Goal: Task Accomplishment & Management: Manage account settings

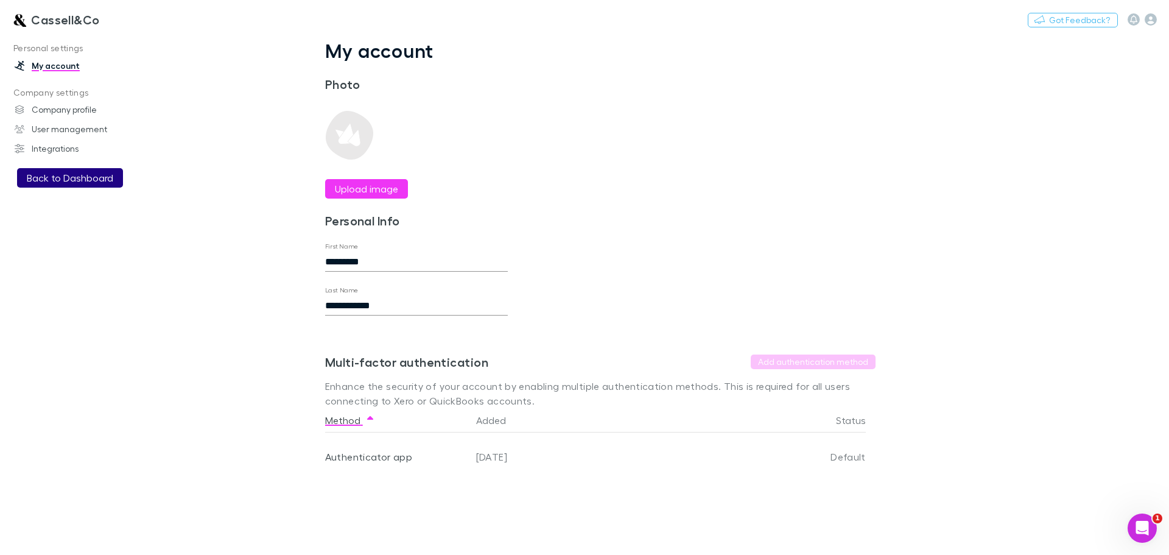
click at [65, 176] on button "Back to Dashboard" at bounding box center [70, 177] width 106 height 19
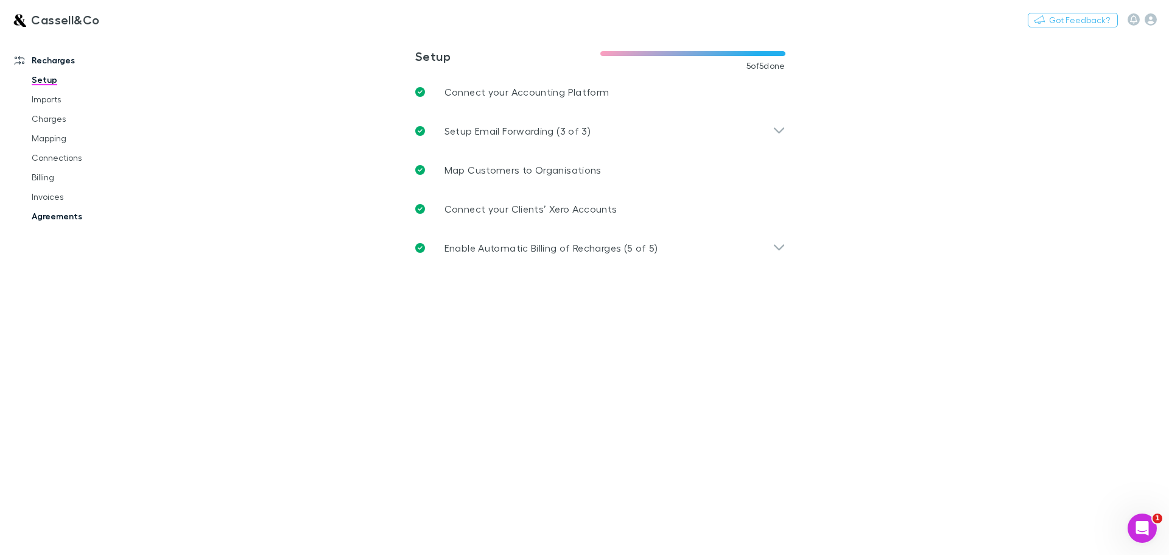
click at [63, 218] on link "Agreements" at bounding box center [91, 215] width 145 height 19
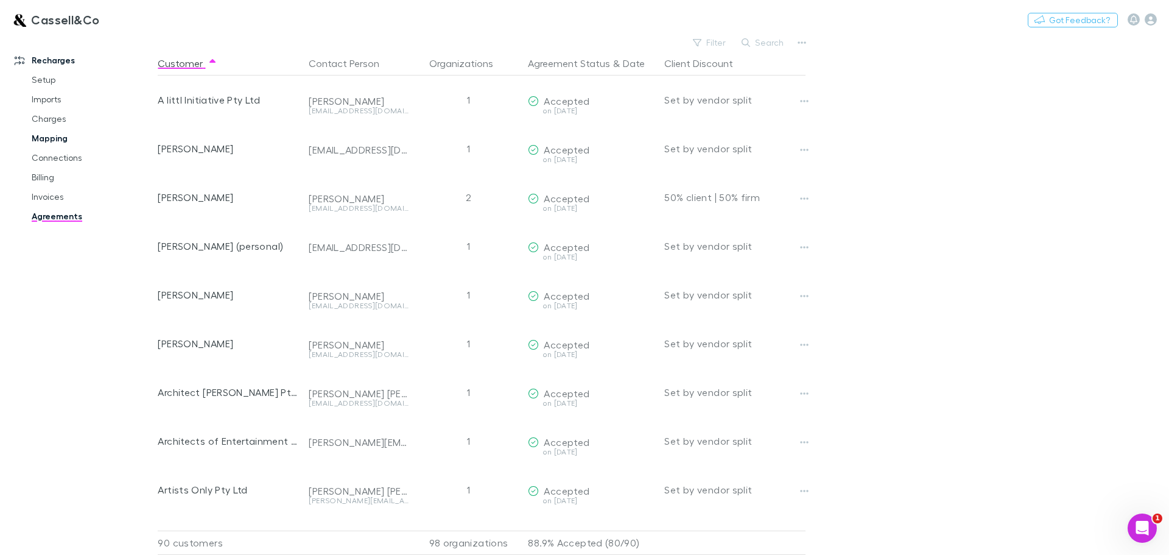
click at [46, 141] on link "Mapping" at bounding box center [91, 138] width 145 height 19
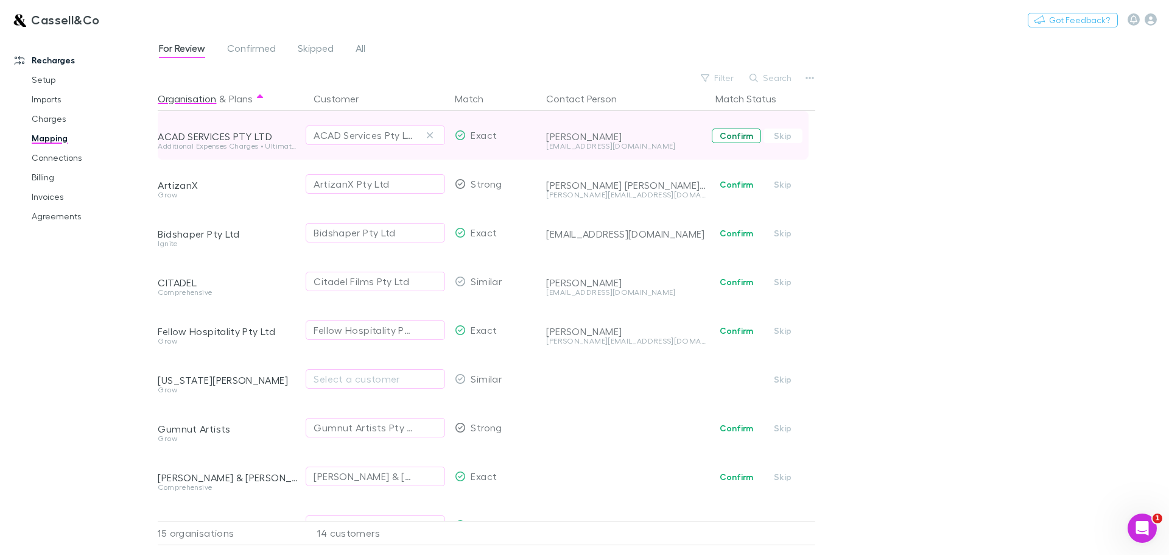
click at [741, 133] on button "Confirm" at bounding box center [736, 136] width 49 height 15
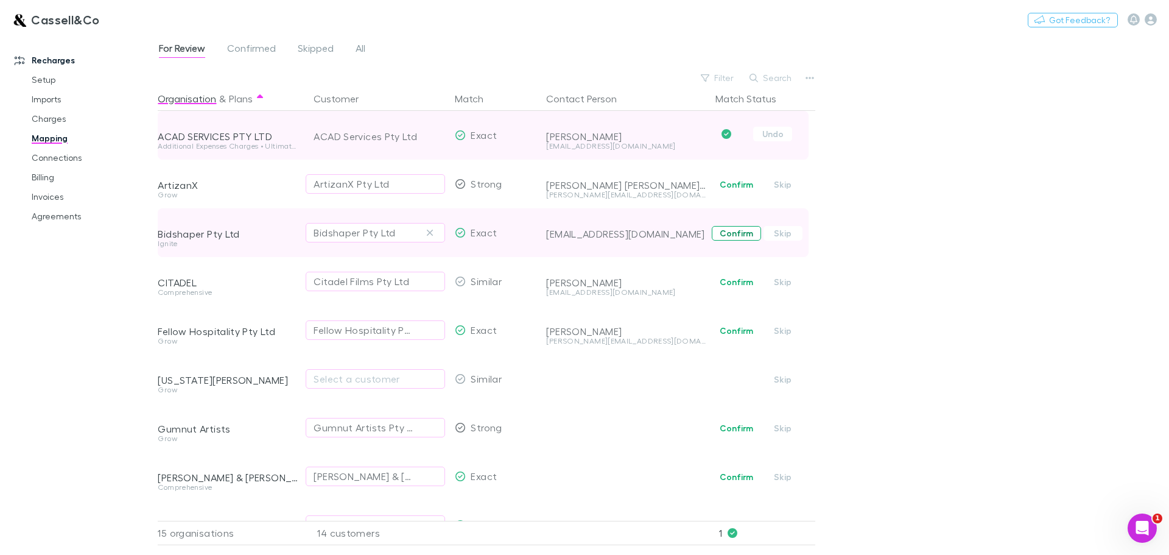
click at [737, 232] on button "Confirm" at bounding box center [736, 233] width 49 height 15
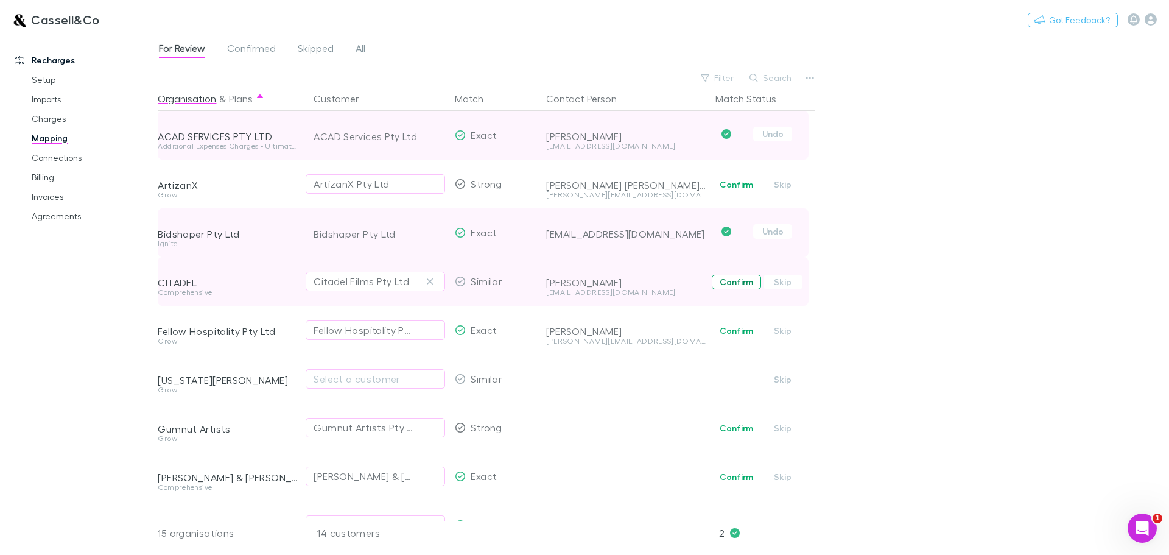
click at [739, 284] on button "Confirm" at bounding box center [736, 282] width 49 height 15
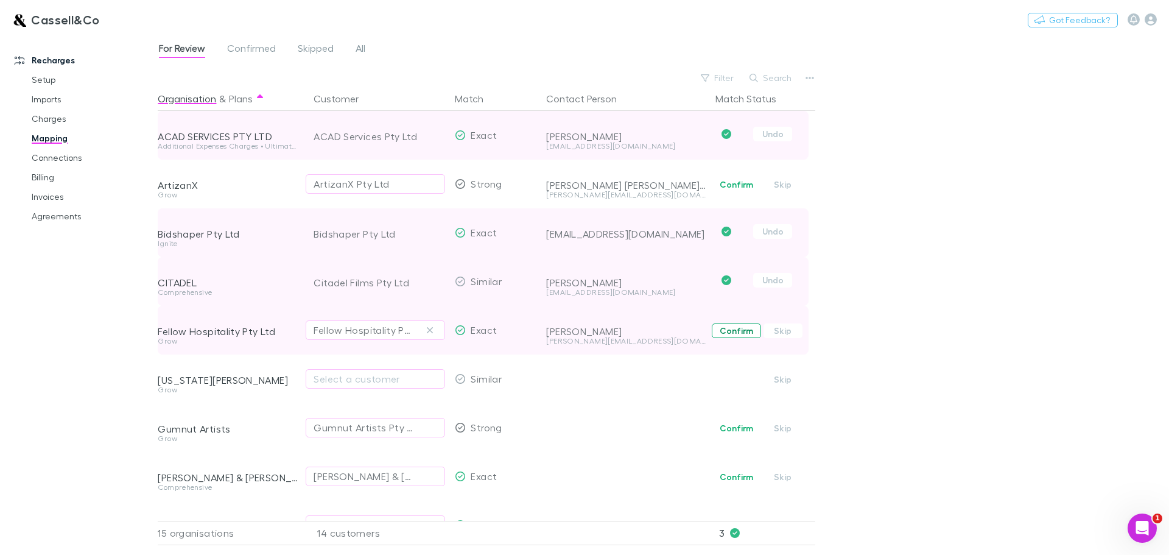
click at [738, 332] on button "Confirm" at bounding box center [736, 330] width 49 height 15
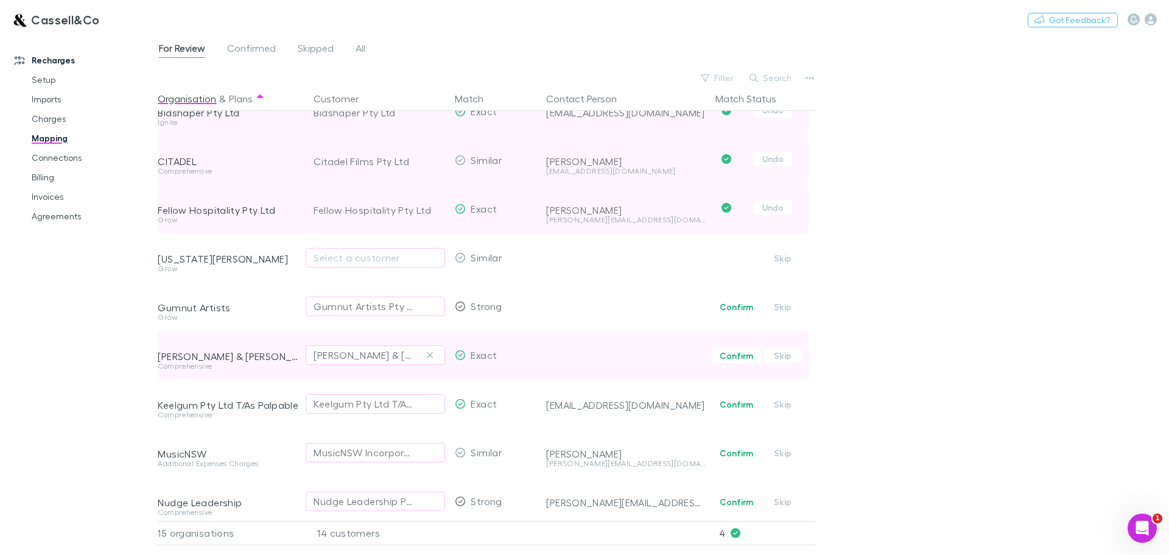
scroll to position [122, 0]
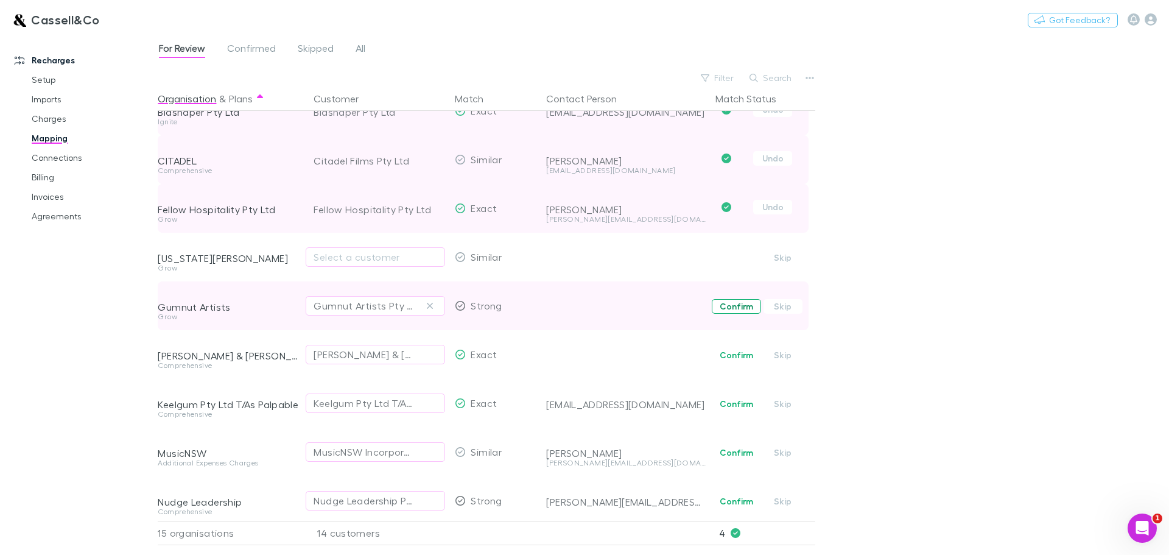
click at [744, 306] on button "Confirm" at bounding box center [736, 306] width 49 height 15
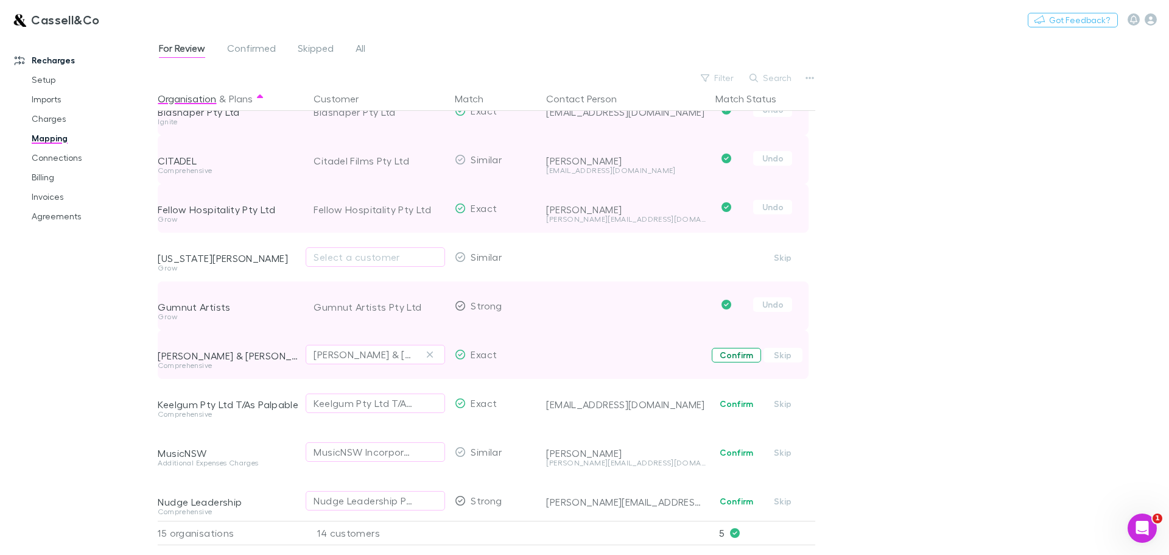
click at [740, 357] on button "Confirm" at bounding box center [736, 355] width 49 height 15
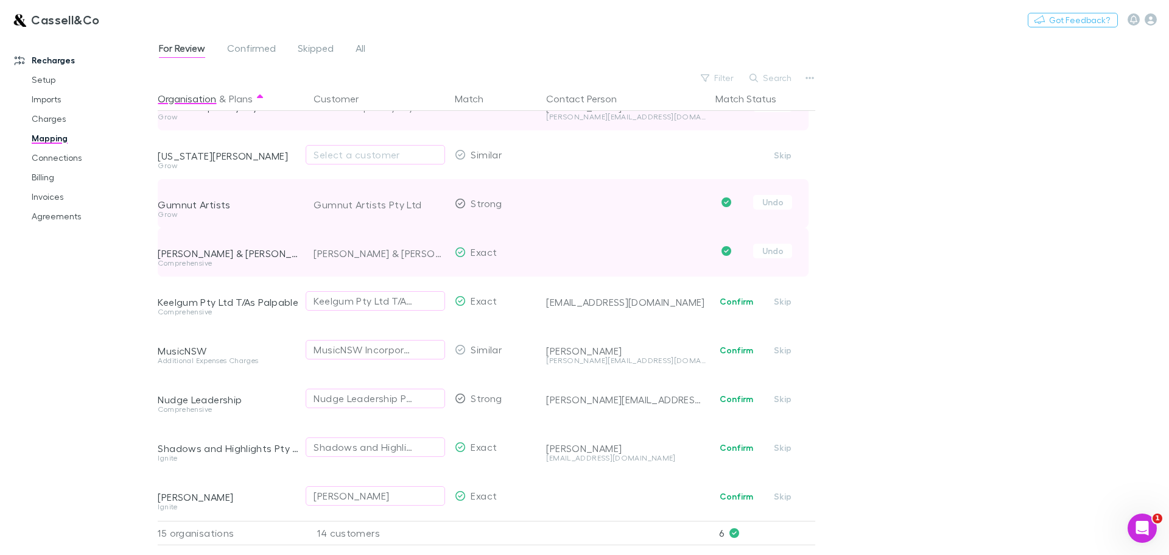
scroll to position [244, 0]
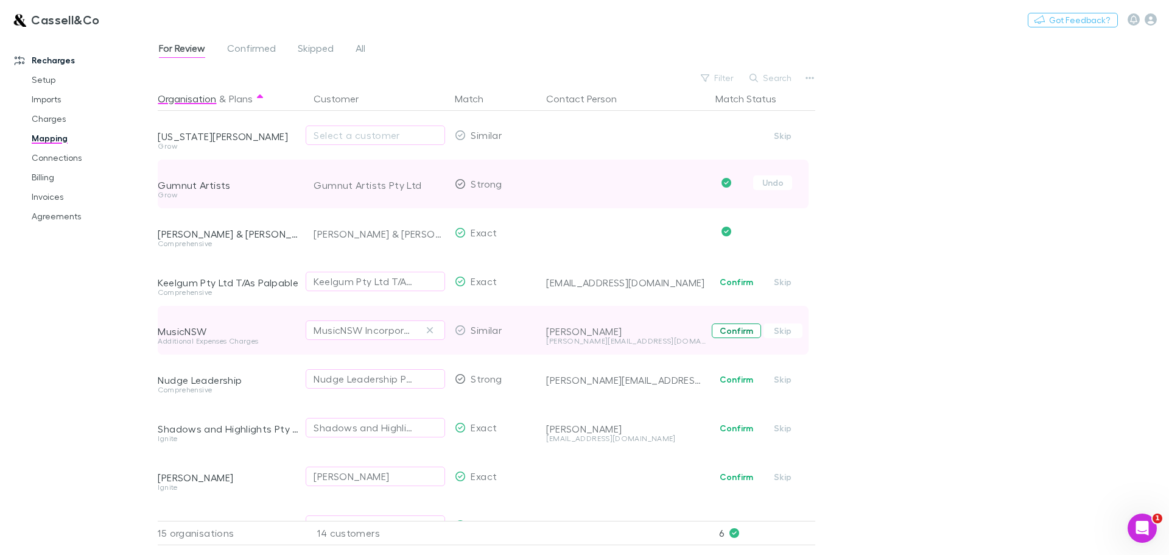
click at [735, 329] on button "Confirm" at bounding box center [736, 330] width 49 height 15
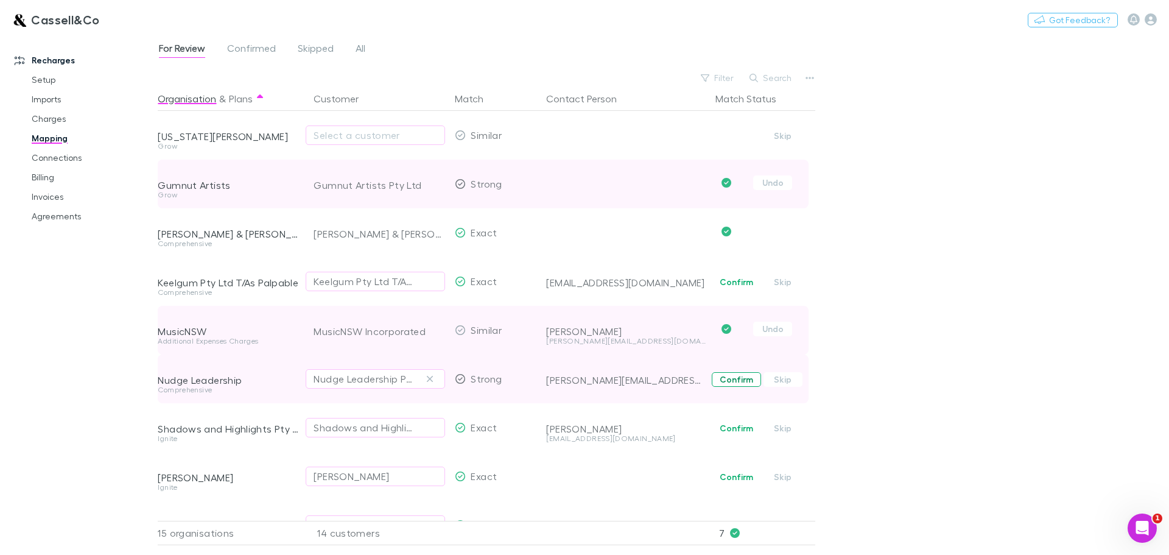
click at [730, 381] on button "Confirm" at bounding box center [736, 379] width 49 height 15
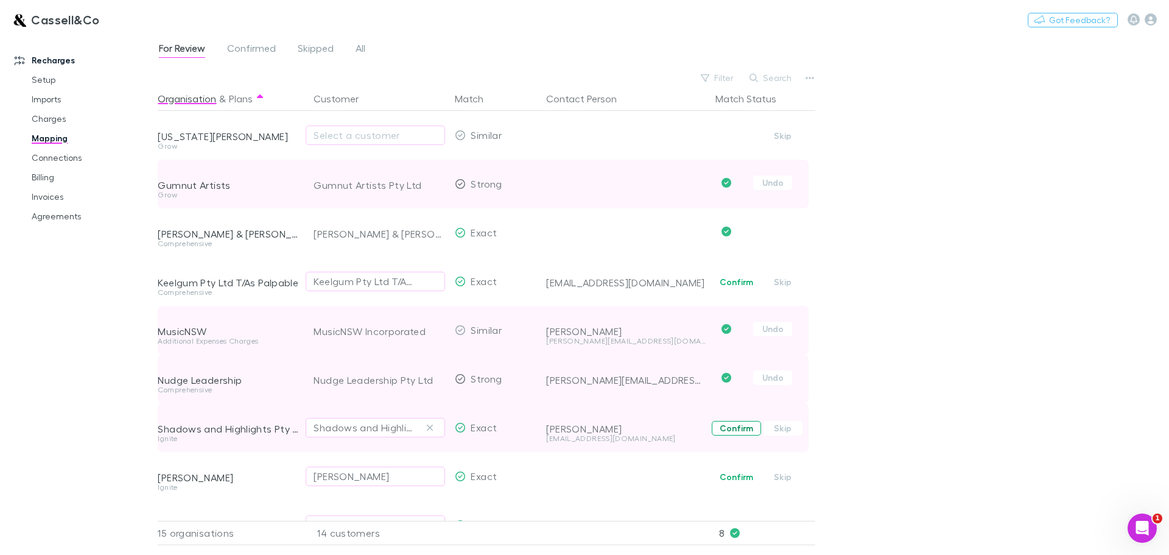
click at [744, 428] on button "Confirm" at bounding box center [736, 428] width 49 height 15
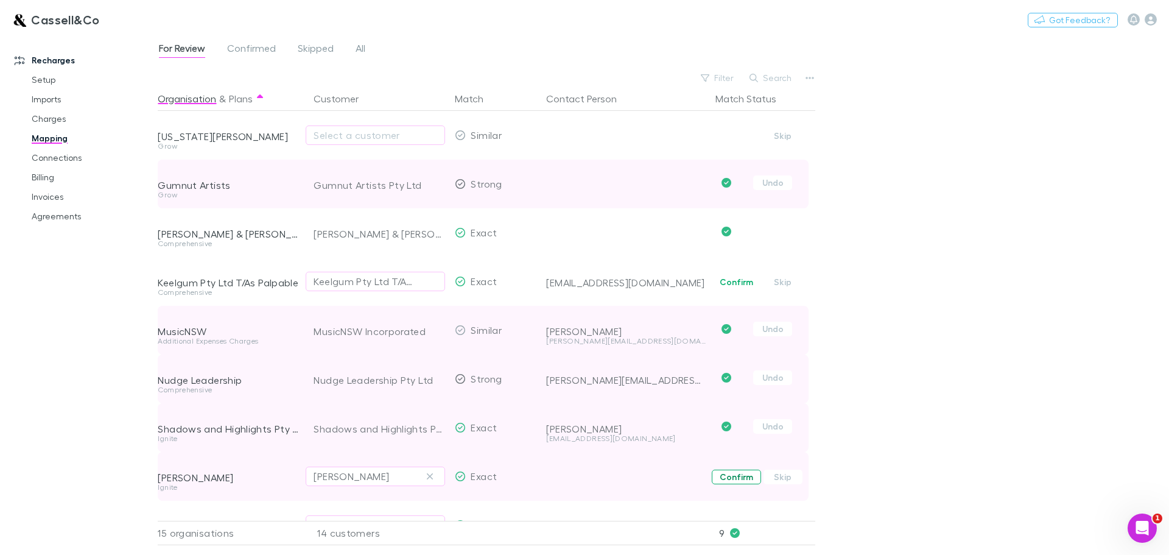
click at [737, 478] on button "Confirm" at bounding box center [736, 477] width 49 height 15
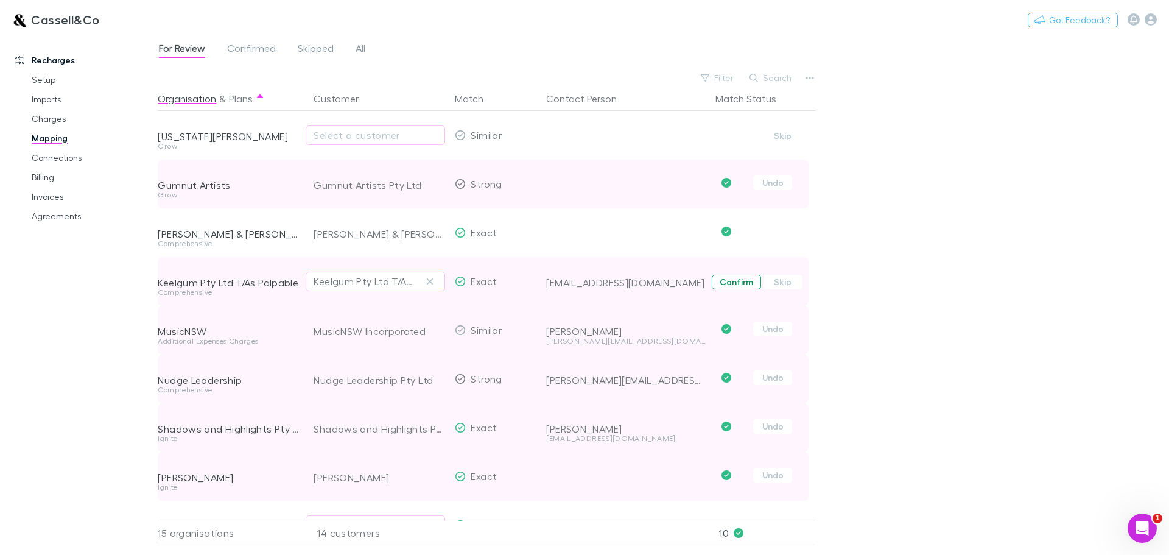
click at [733, 281] on button "Confirm" at bounding box center [736, 282] width 49 height 15
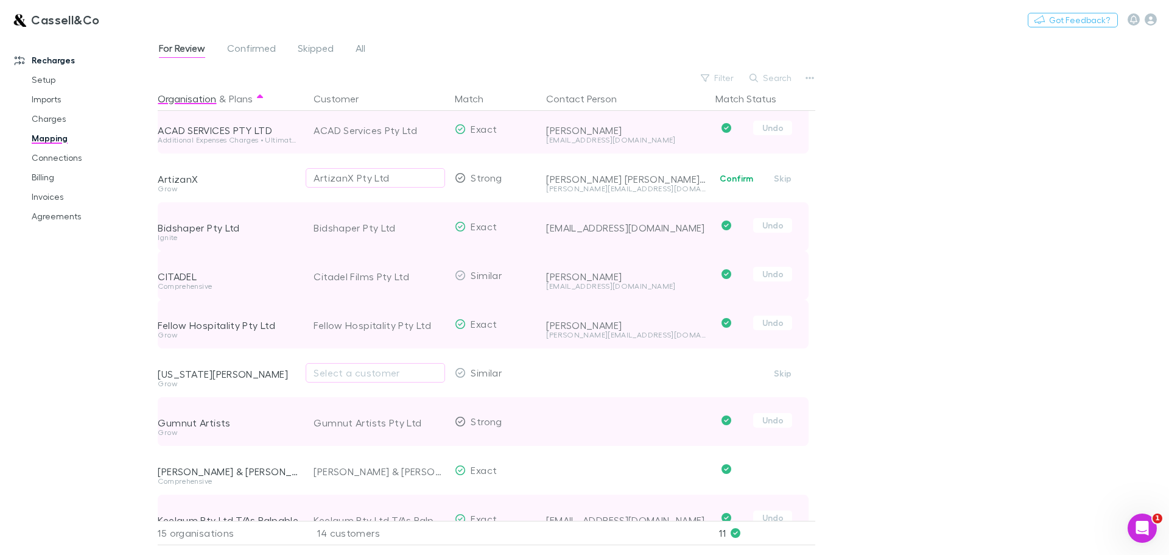
scroll to position [0, 0]
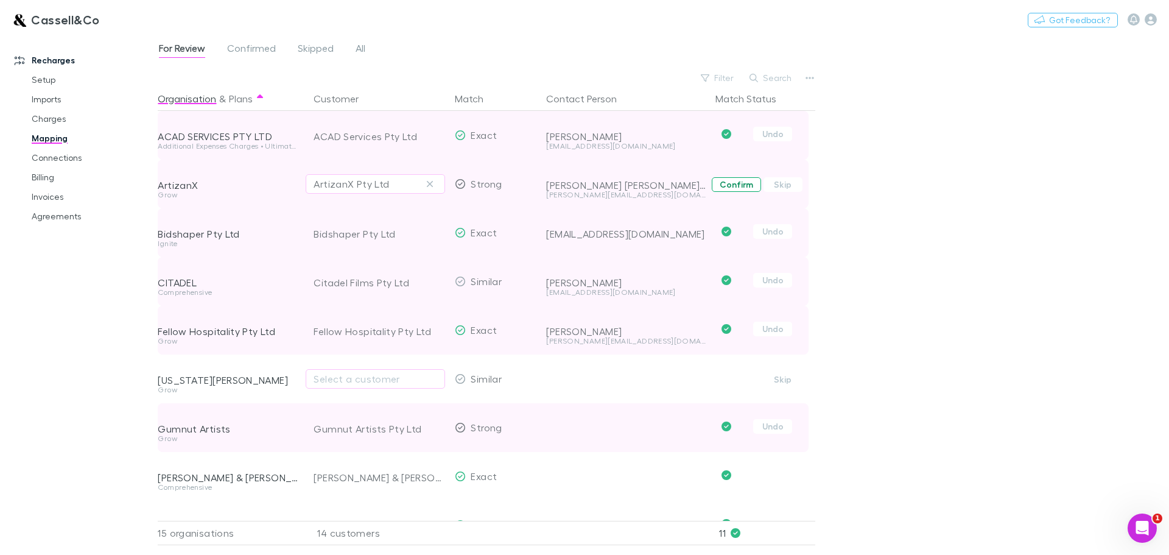
click at [726, 182] on button "Confirm" at bounding box center [736, 184] width 49 height 15
click at [249, 45] on span "Confirmed" at bounding box center [251, 50] width 49 height 16
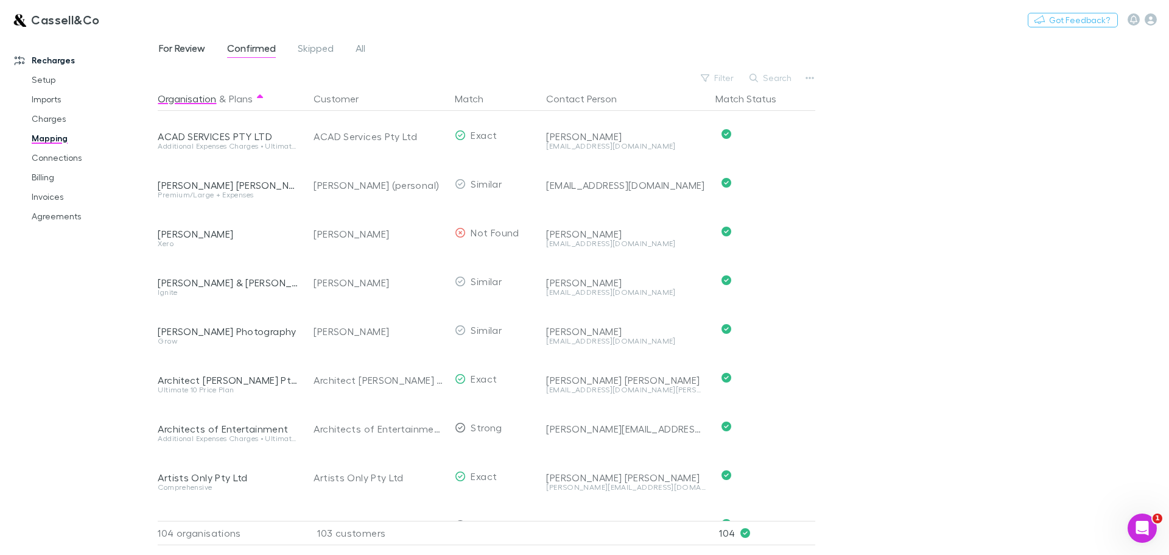
click at [158, 45] on link "For Review" at bounding box center [182, 49] width 49 height 19
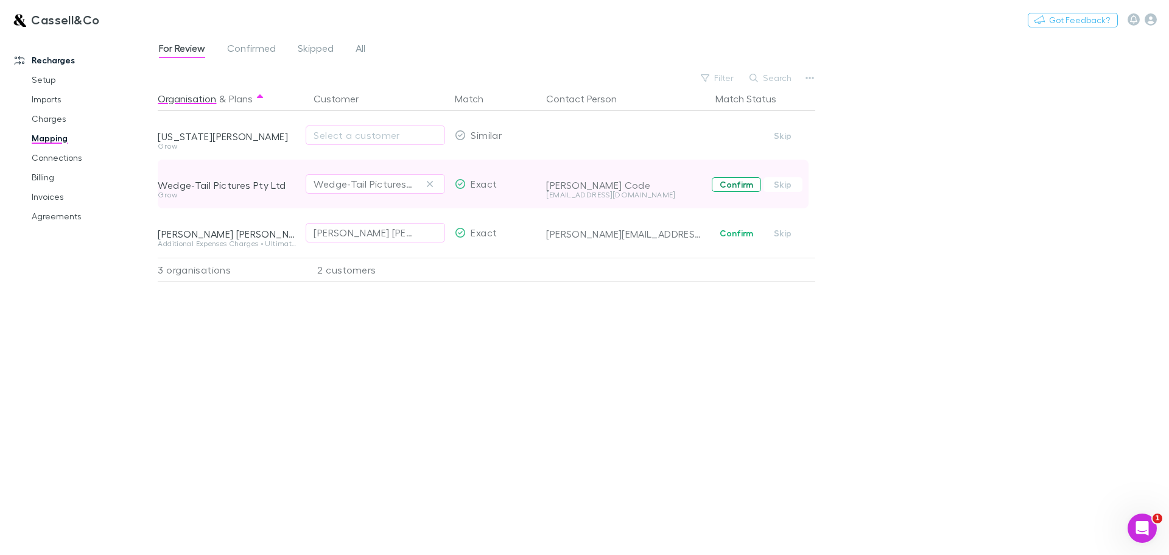
click at [753, 183] on button "Confirm" at bounding box center [736, 184] width 49 height 15
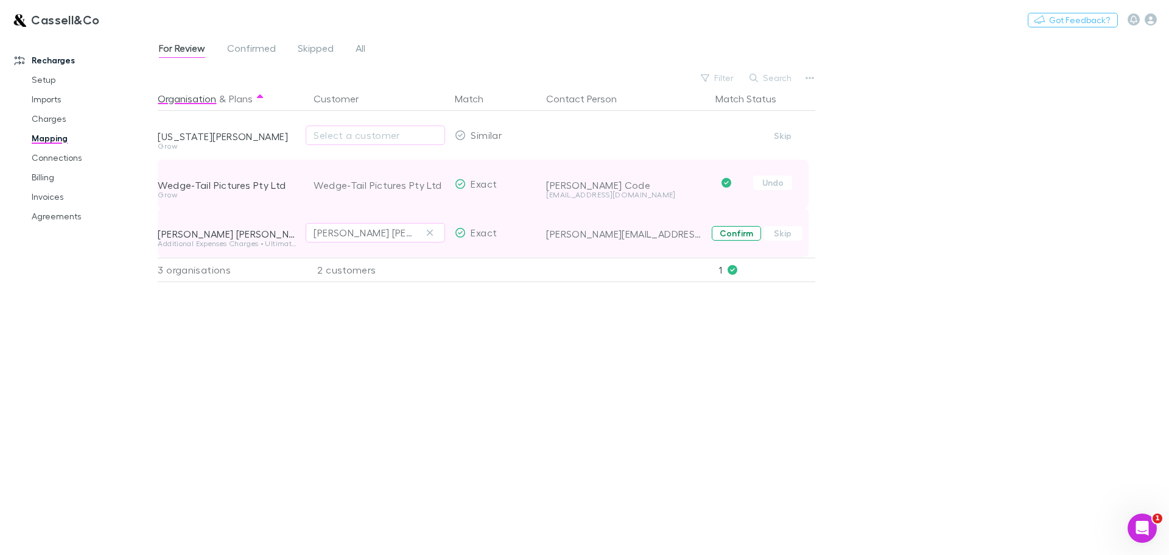
click at [730, 236] on button "Confirm" at bounding box center [736, 233] width 49 height 15
click at [909, 145] on div "For Review Confirmed Skipped All Filter Search Organisation & Plans Customer Ma…" at bounding box center [664, 294] width 1012 height 521
click at [243, 54] on span "Confirmed" at bounding box center [251, 50] width 49 height 16
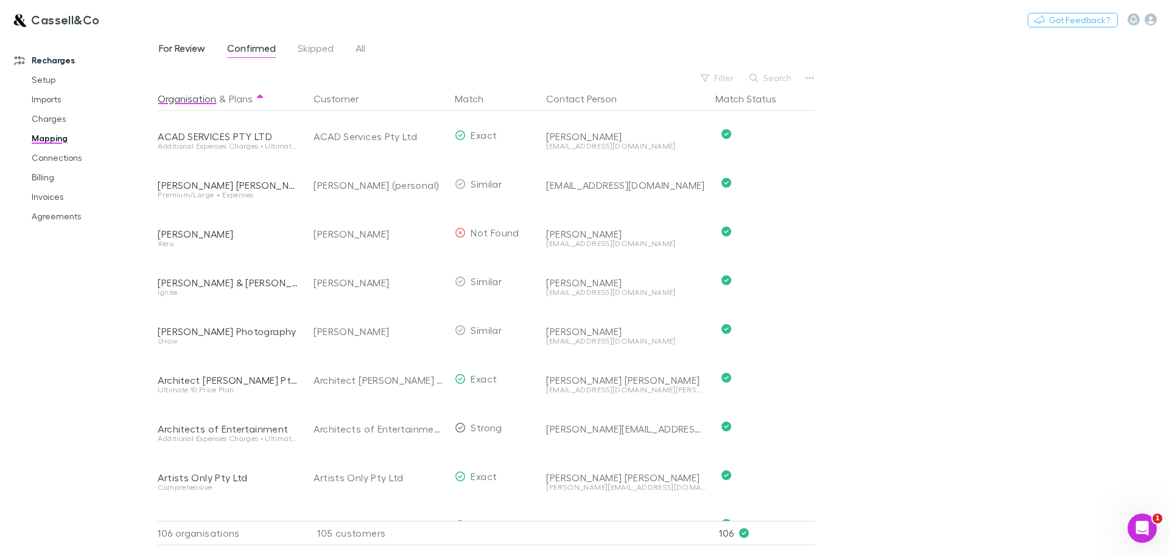
click at [176, 45] on span "For Review" at bounding box center [182, 50] width 46 height 16
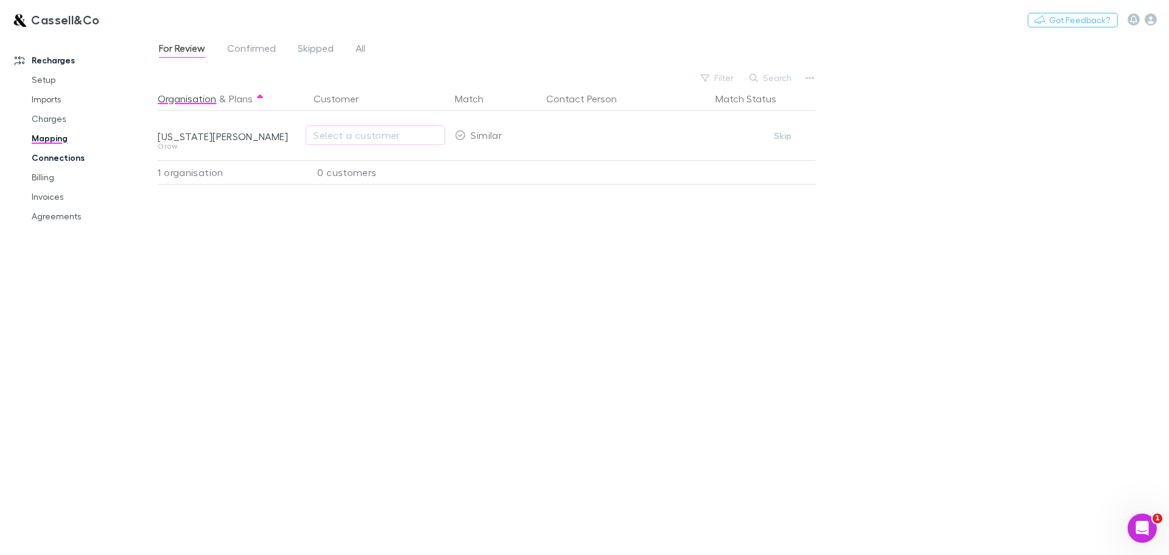
click at [47, 155] on link "Connections" at bounding box center [91, 157] width 145 height 19
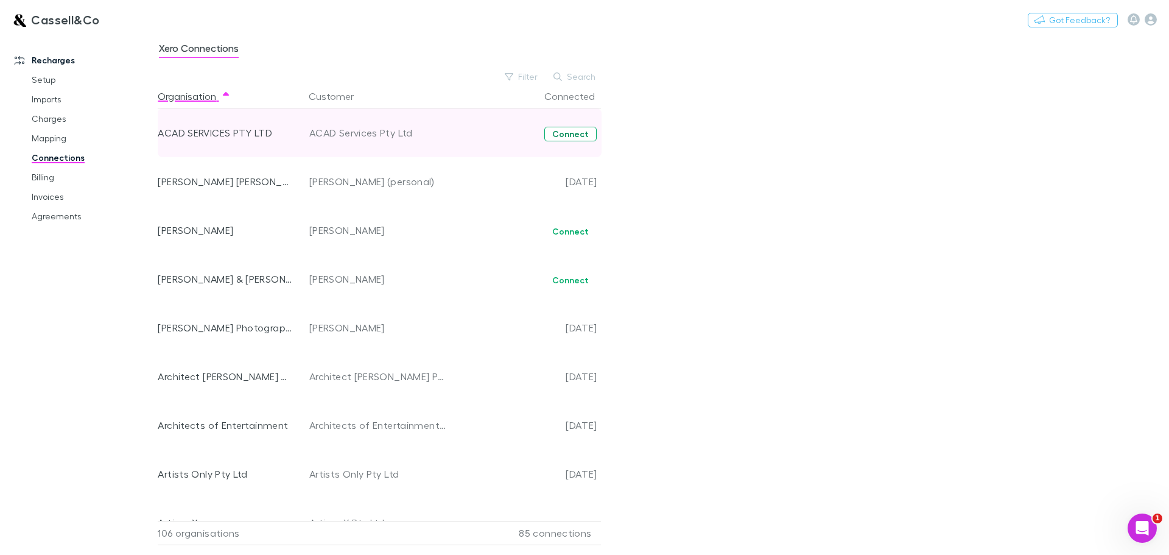
click at [578, 135] on button "Connect" at bounding box center [571, 134] width 52 height 15
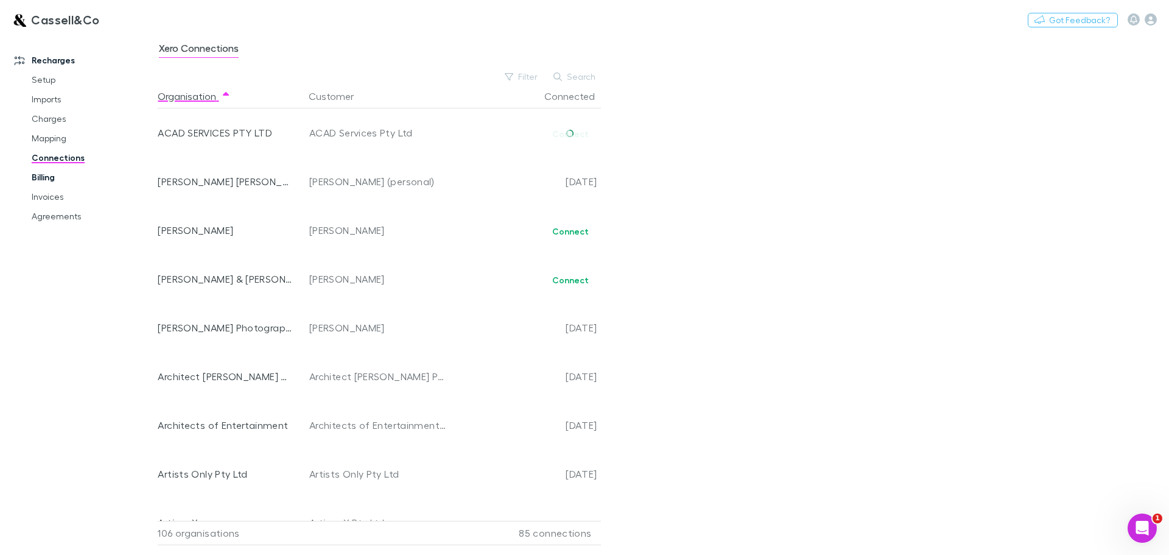
click at [39, 175] on link "Billing" at bounding box center [91, 177] width 145 height 19
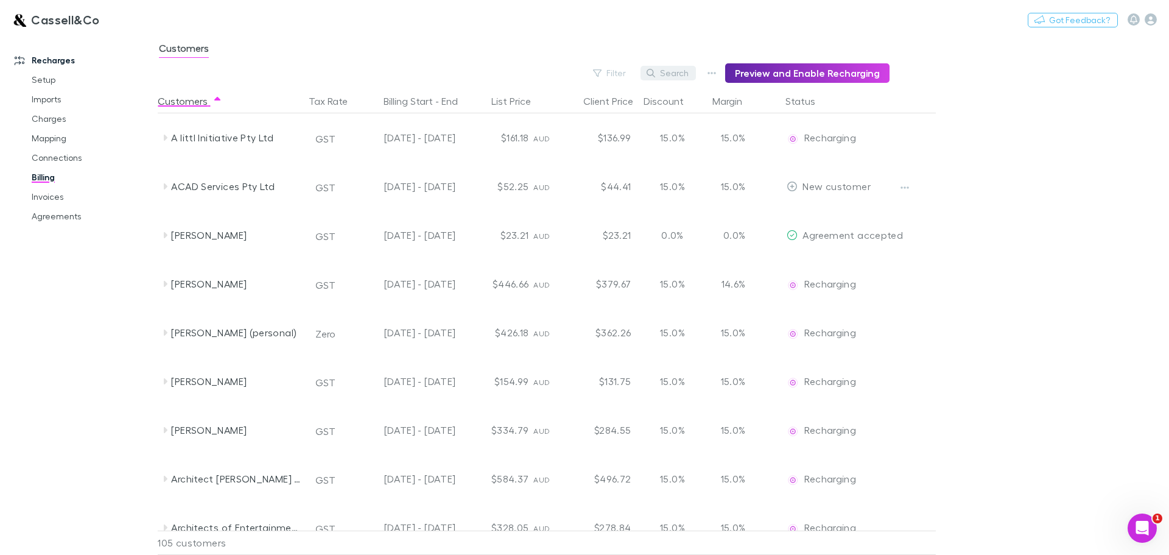
click at [683, 68] on button "Search" at bounding box center [668, 73] width 55 height 15
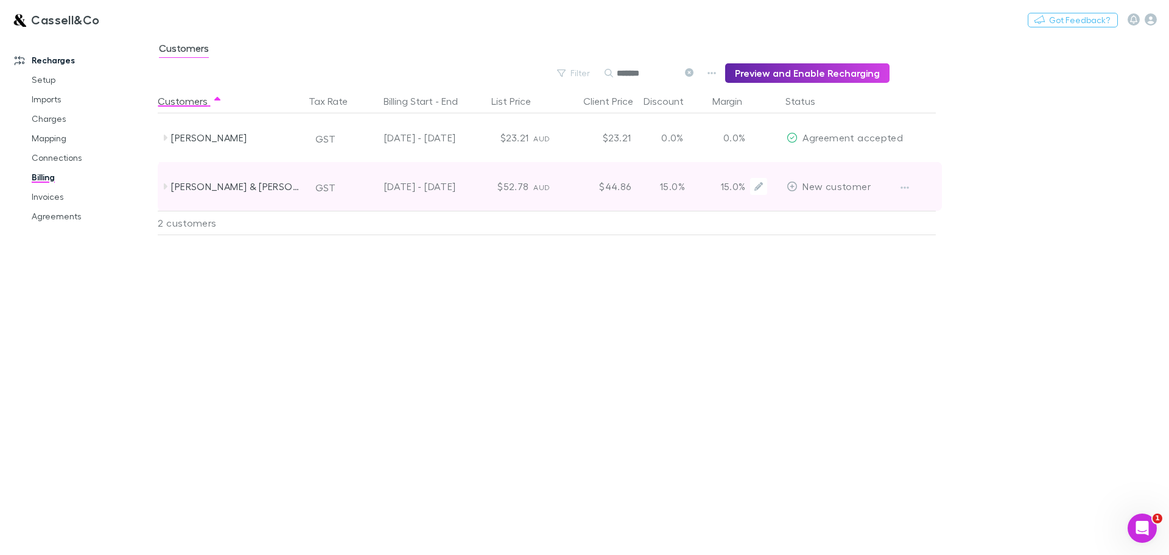
type input "*******"
click at [792, 183] on icon at bounding box center [792, 187] width 11 height 10
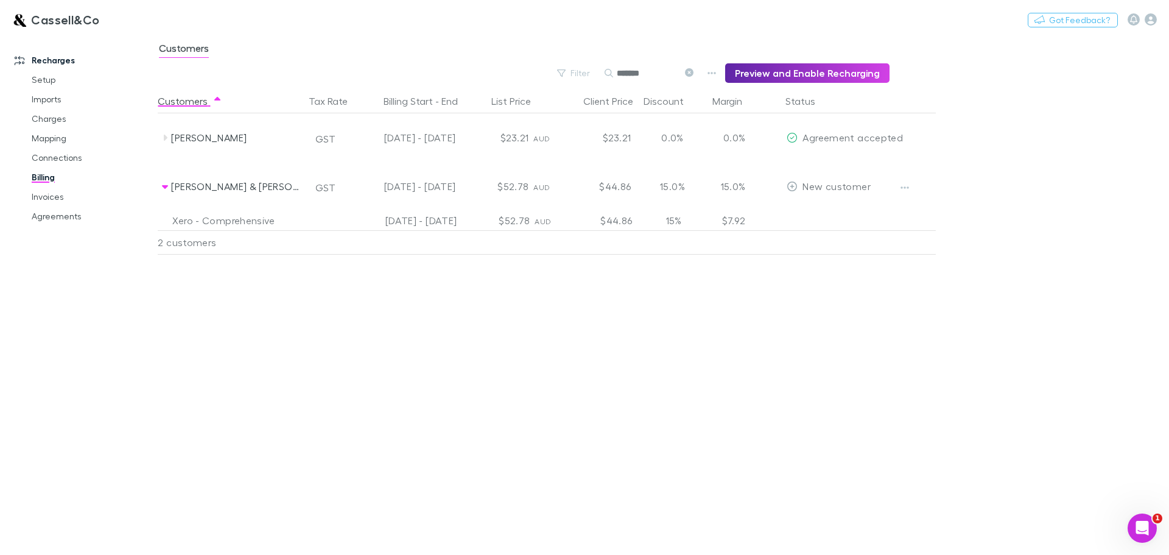
click at [760, 309] on div "Customers Tax Rate Billing Start - End List Price Client Price Discount Margin …" at bounding box center [577, 322] width 838 height 466
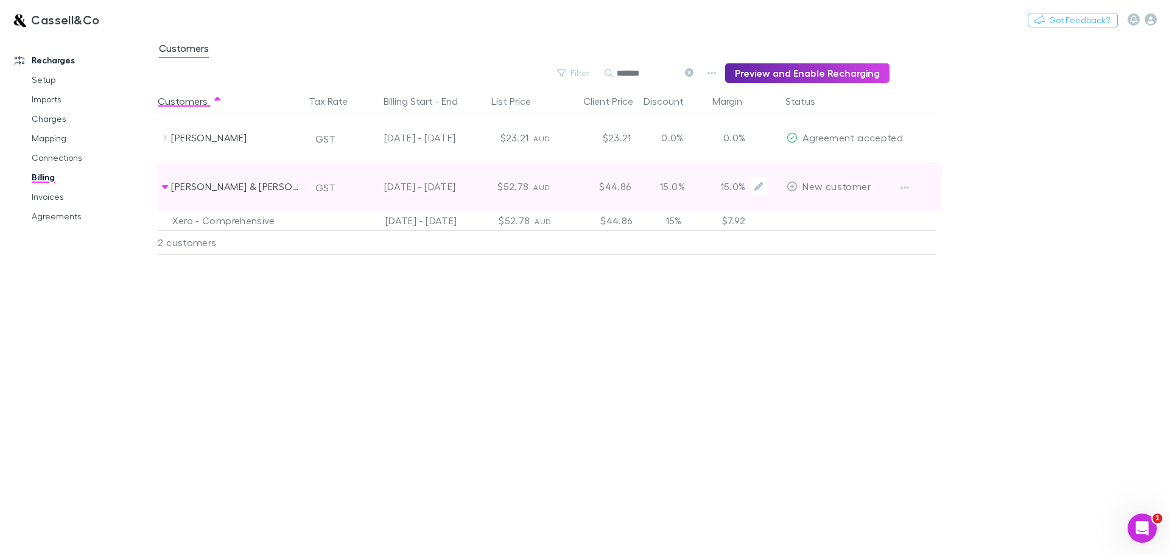
click at [848, 186] on span "New customer" at bounding box center [837, 186] width 68 height 12
click at [824, 188] on span "New customer" at bounding box center [837, 186] width 68 height 12
click at [841, 188] on span "New customer" at bounding box center [837, 186] width 68 height 12
click at [759, 183] on icon "Edit" at bounding box center [759, 186] width 9 height 9
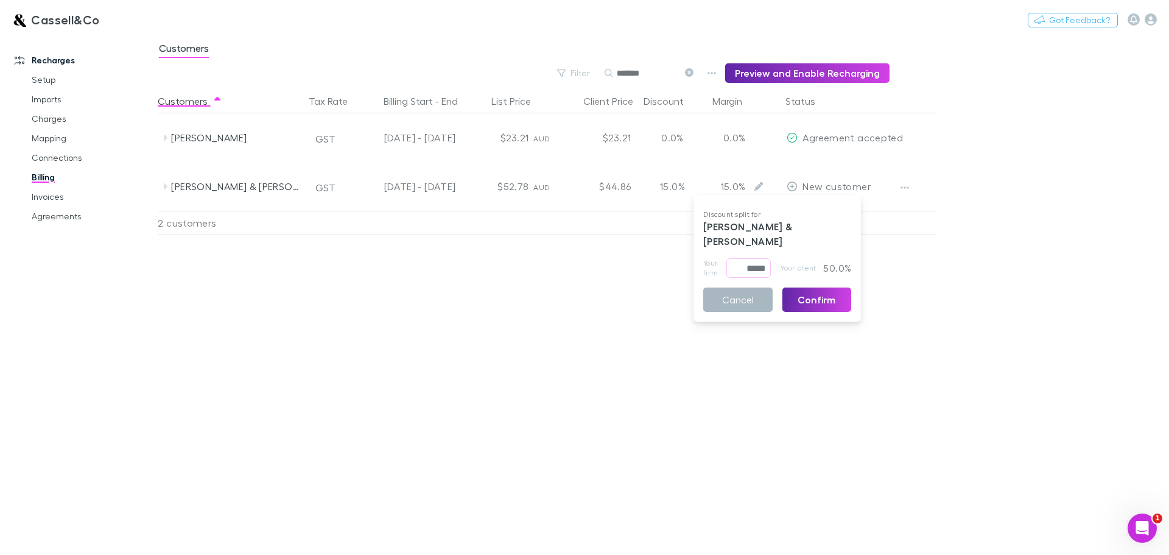
click at [735, 287] on button "Cancel" at bounding box center [738, 299] width 69 height 24
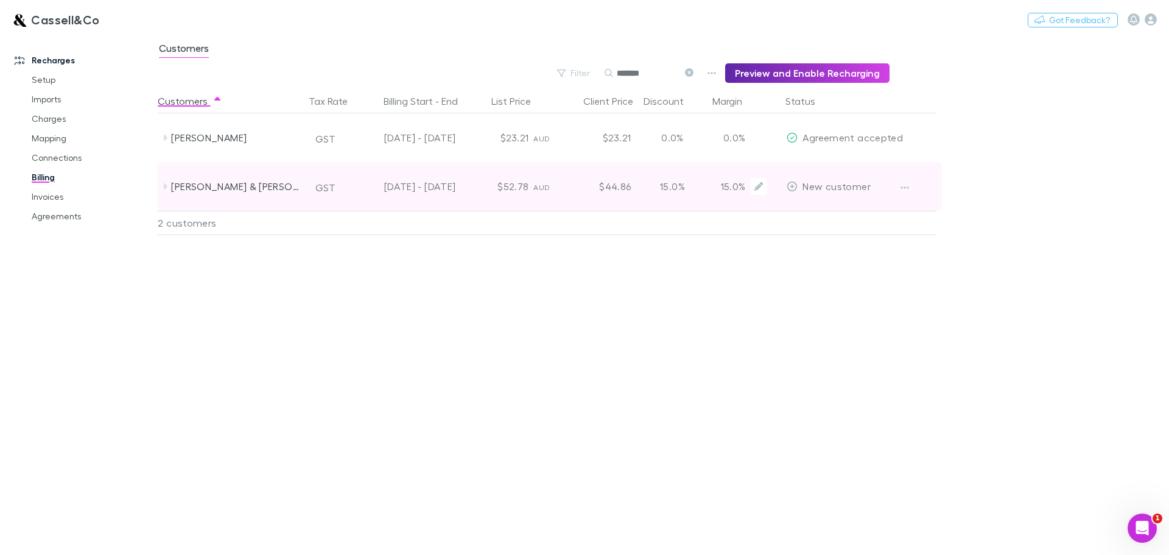
click at [680, 186] on div "15.0%" at bounding box center [672, 186] width 73 height 49
click at [754, 185] on button "Edit" at bounding box center [758, 186] width 17 height 17
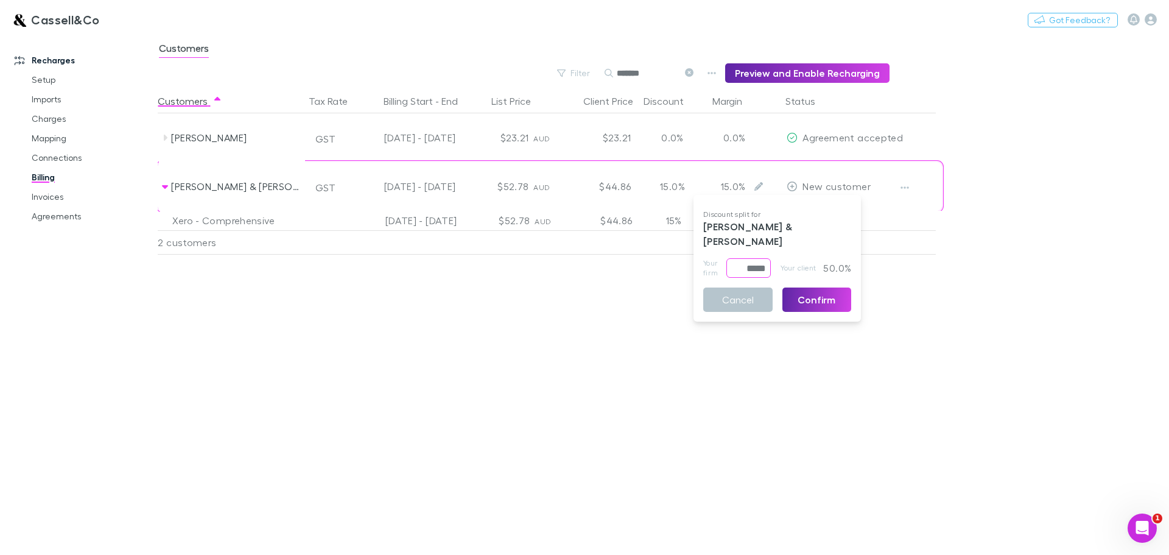
click at [756, 258] on input "*****" at bounding box center [749, 267] width 44 height 19
drag, startPoint x: 739, startPoint y: 253, endPoint x: 805, endPoint y: 249, distance: 65.9
click at [805, 258] on div "Your firm ***** ​ Your client 50.0%" at bounding box center [778, 267] width 148 height 19
click at [834, 258] on p "50.0%" at bounding box center [836, 267] width 32 height 19
click at [840, 258] on p "50.0%" at bounding box center [836, 267] width 32 height 19
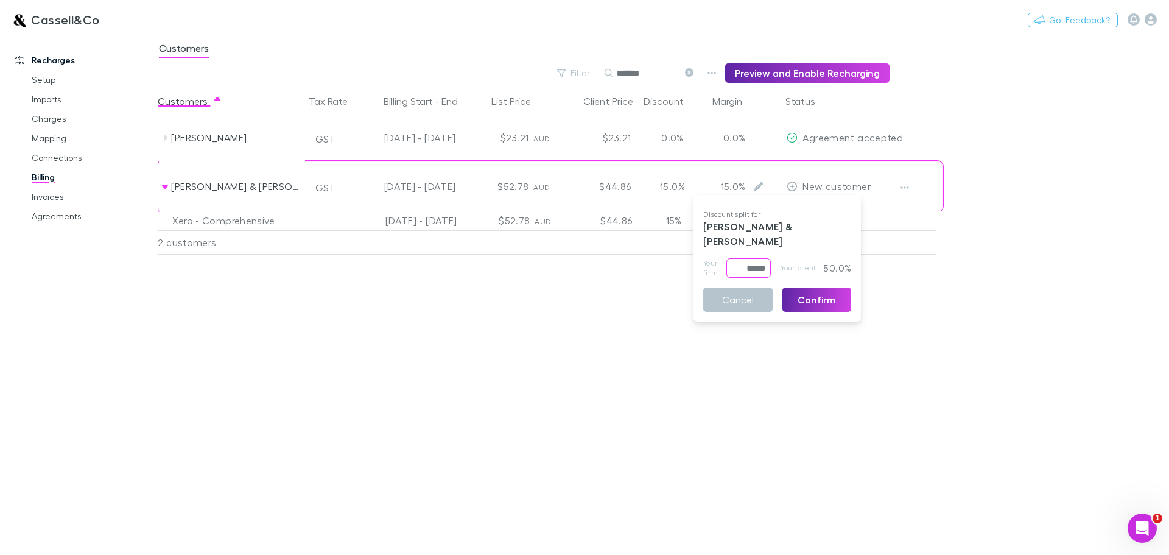
drag, startPoint x: 733, startPoint y: 257, endPoint x: 880, endPoint y: 250, distance: 146.9
click at [880, 250] on div "Discount split for K.J Fischer & N.J Fischer Your firm ***** ​ Your client 50.0…" at bounding box center [584, 277] width 1169 height 555
type input "****"
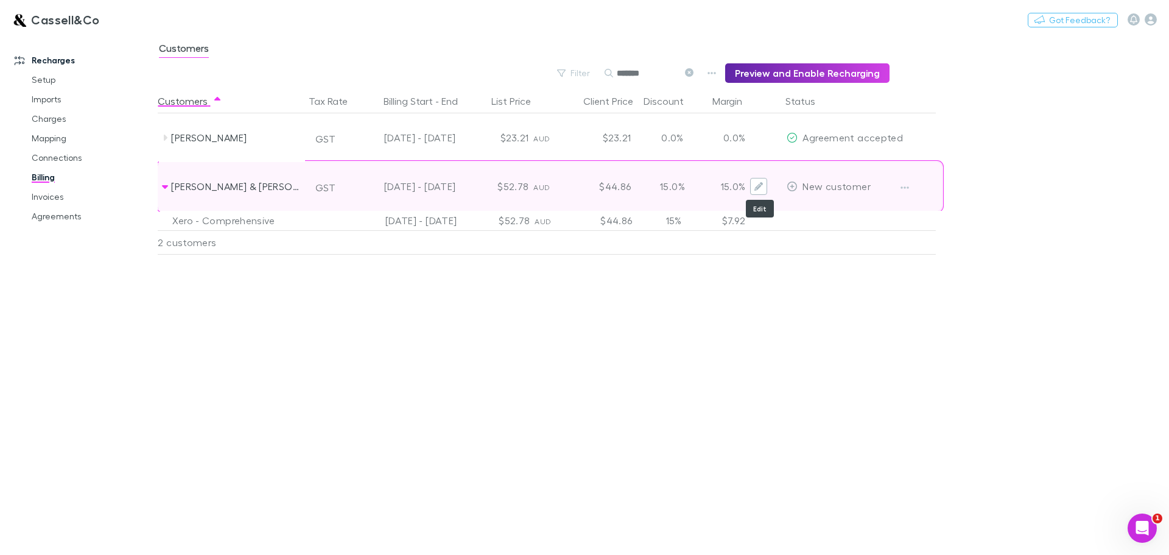
click at [760, 185] on icon "Edit" at bounding box center [759, 186] width 9 height 9
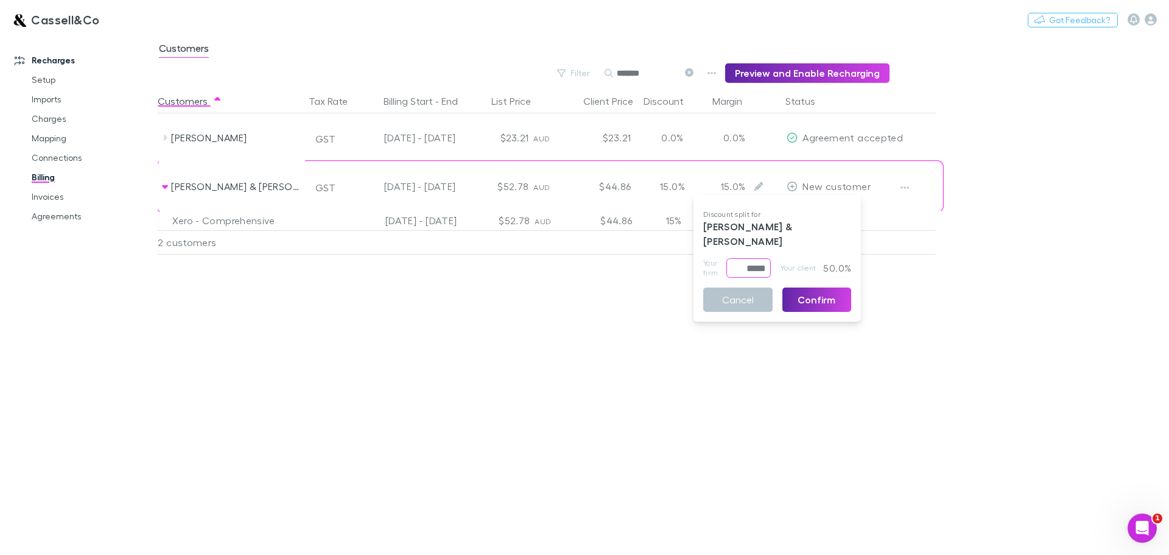
drag, startPoint x: 744, startPoint y: 253, endPoint x: 791, endPoint y: 253, distance: 46.9
click at [791, 258] on div "Your firm ***** ​ Your client 50.0%" at bounding box center [778, 267] width 148 height 19
type input "****"
click at [813, 287] on button "Confirm" at bounding box center [817, 299] width 69 height 24
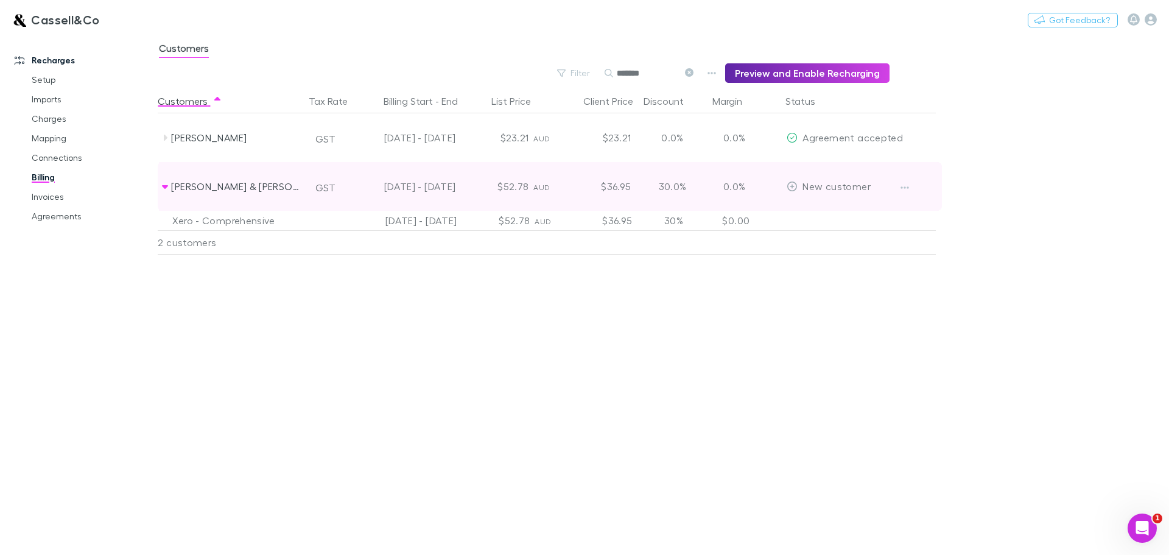
click at [169, 185] on icon at bounding box center [165, 187] width 10 height 10
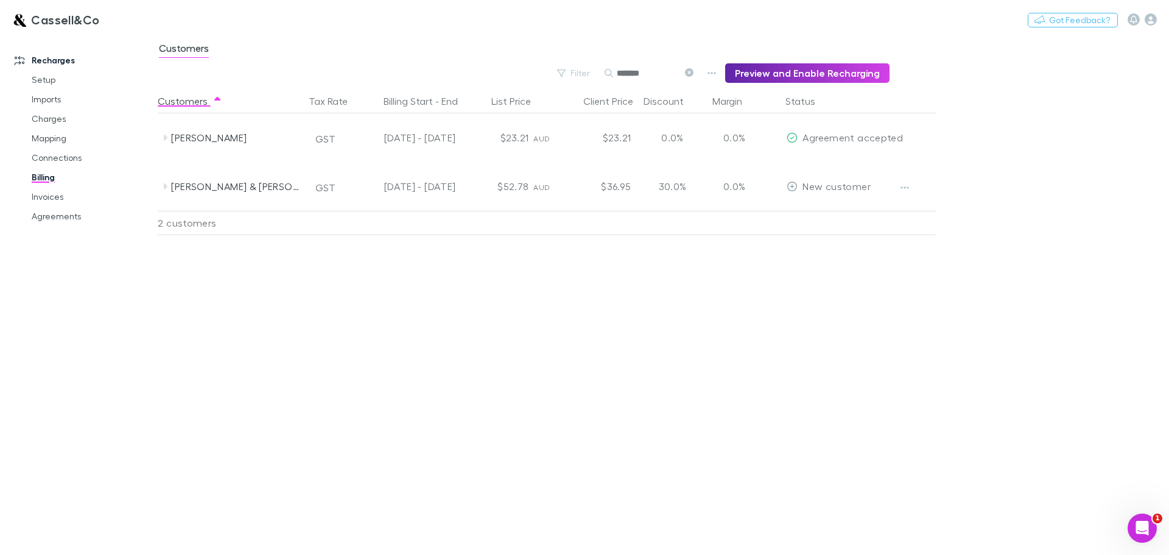
click at [510, 291] on div "Customers Tax Rate Billing Start - End List Price Client Price Discount Margin …" at bounding box center [577, 322] width 838 height 466
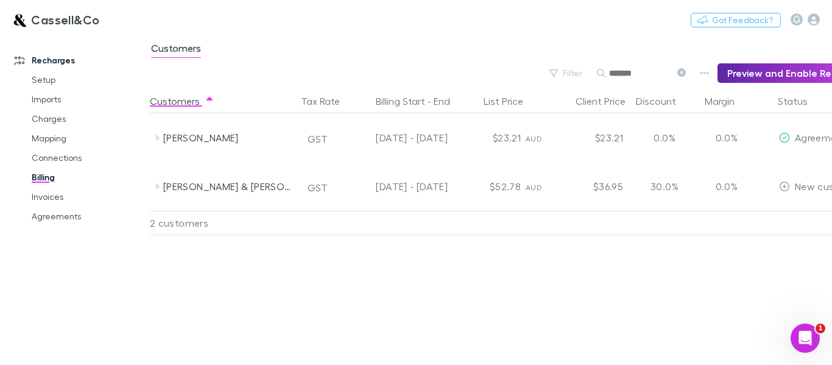
click at [646, 69] on input "*******" at bounding box center [639, 73] width 61 height 17
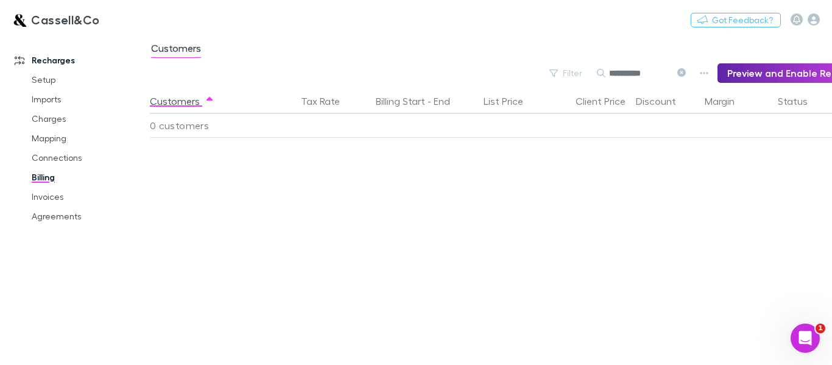
click at [649, 70] on input "**********" at bounding box center [639, 73] width 61 height 17
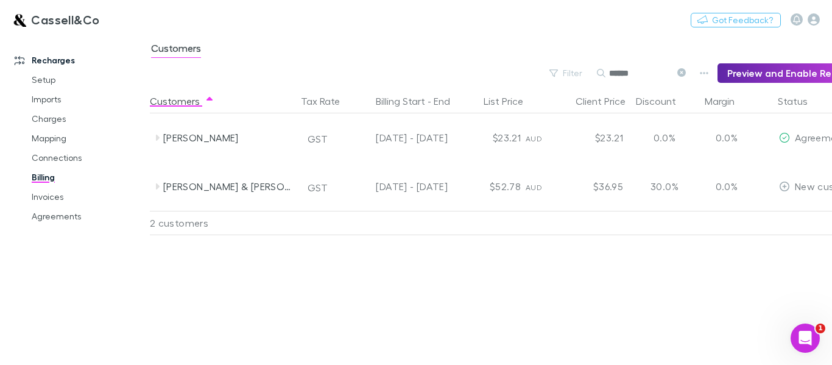
type input "*******"
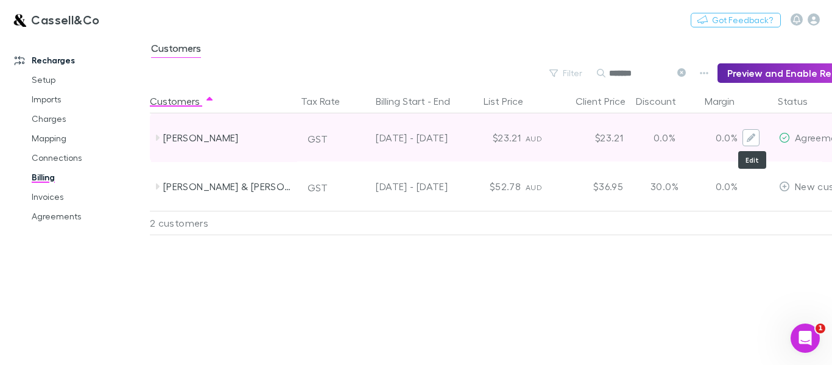
click at [746, 139] on button "Edit" at bounding box center [751, 137] width 17 height 17
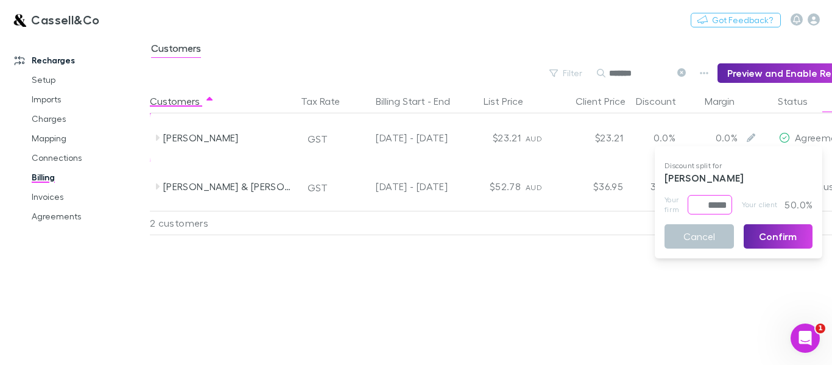
drag, startPoint x: 696, startPoint y: 205, endPoint x: 749, endPoint y: 200, distance: 53.2
click at [749, 200] on div "Your firm ***** ​ Your client 50.0%" at bounding box center [739, 204] width 148 height 19
type input "****"
click at [697, 238] on button "Cancel" at bounding box center [699, 236] width 69 height 24
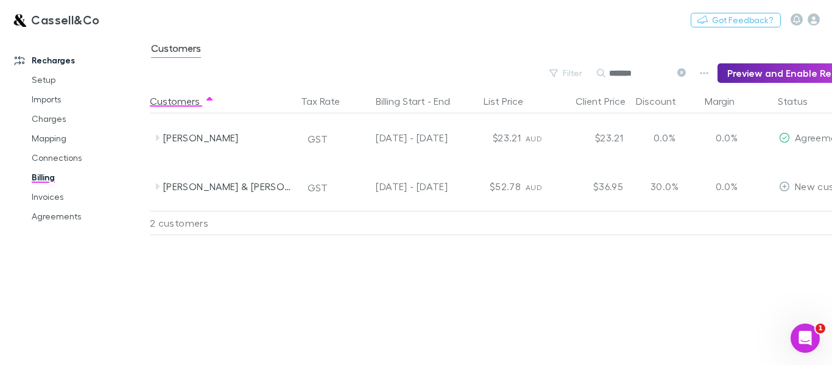
click at [655, 72] on input "*******" at bounding box center [639, 73] width 61 height 17
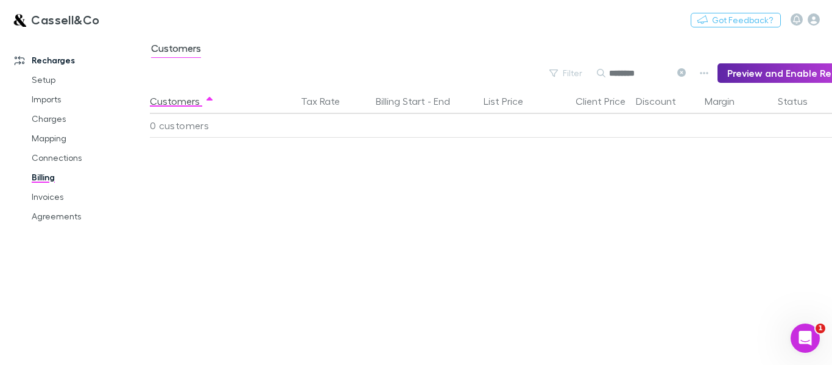
click at [641, 72] on input "********" at bounding box center [639, 73] width 61 height 17
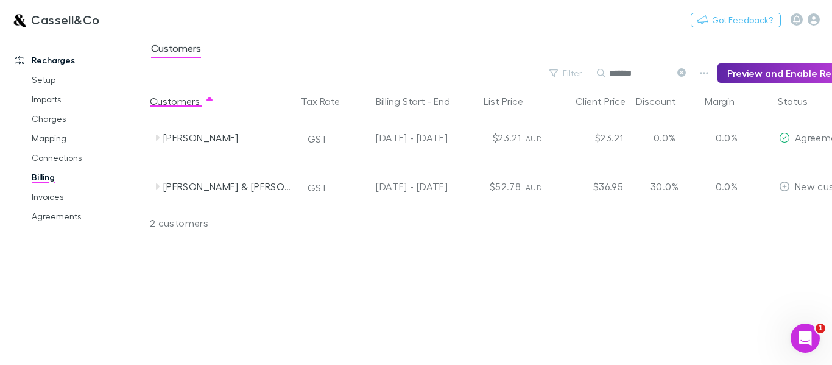
type input "*******"
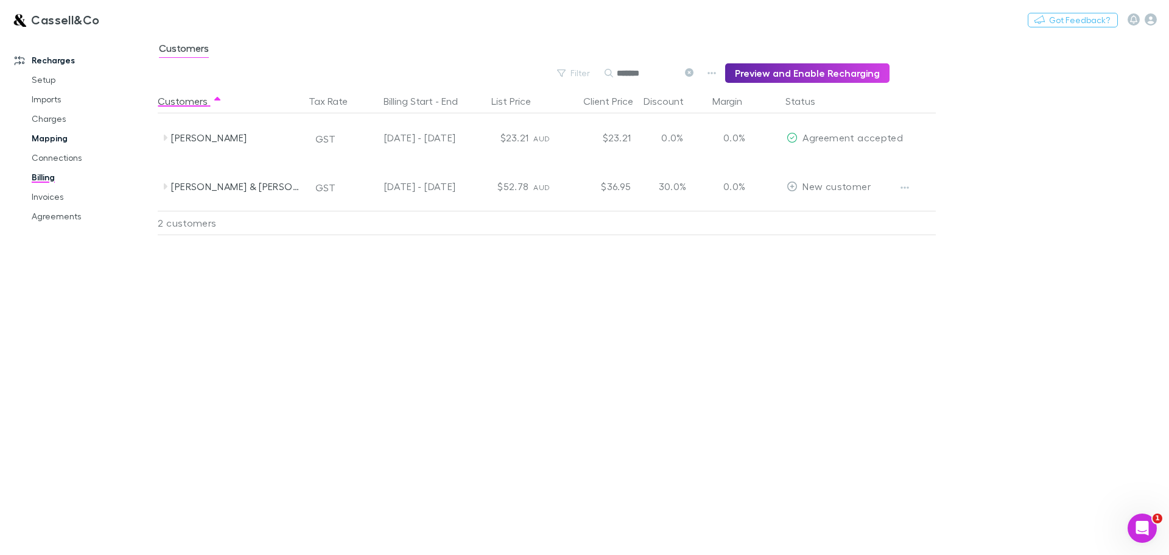
click at [47, 134] on link "Mapping" at bounding box center [91, 138] width 145 height 19
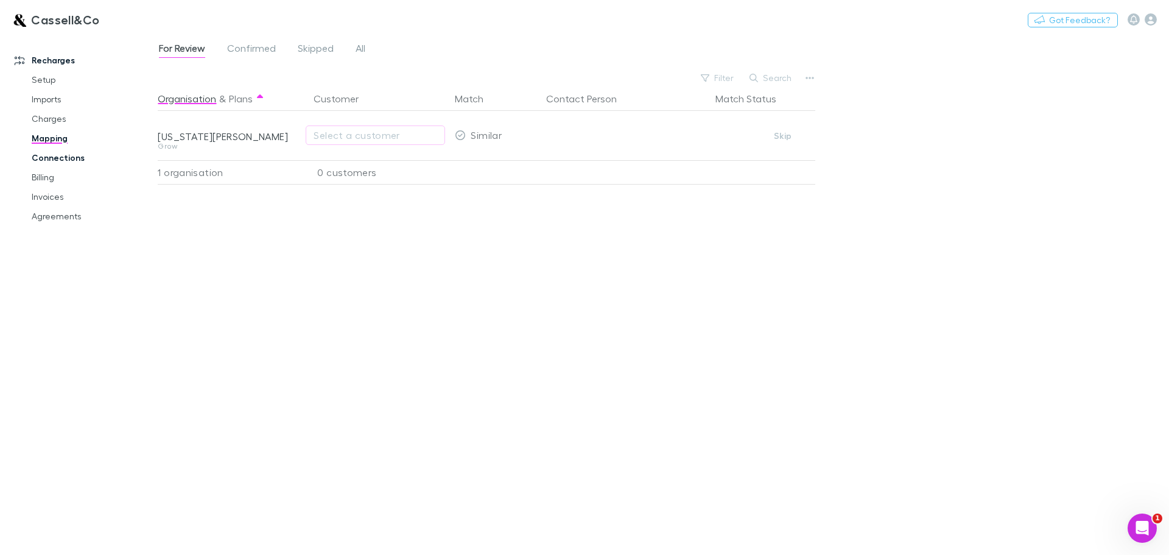
click at [51, 151] on link "Connections" at bounding box center [91, 157] width 145 height 19
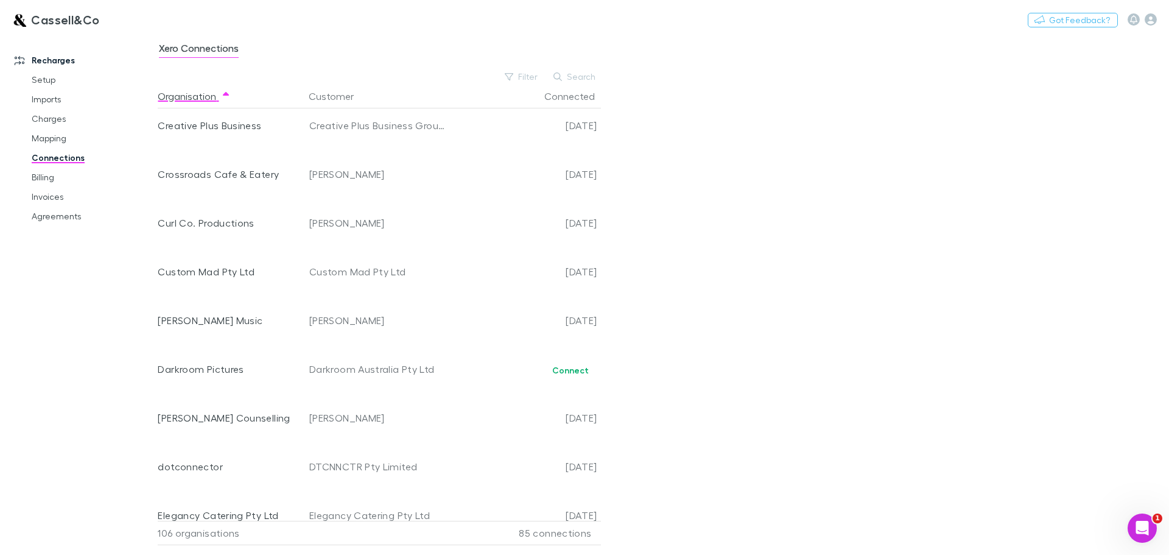
scroll to position [1035, 0]
click at [527, 77] on button "Filter" at bounding box center [522, 76] width 46 height 15
click at [350, 174] on li "No" at bounding box center [440, 175] width 212 height 19
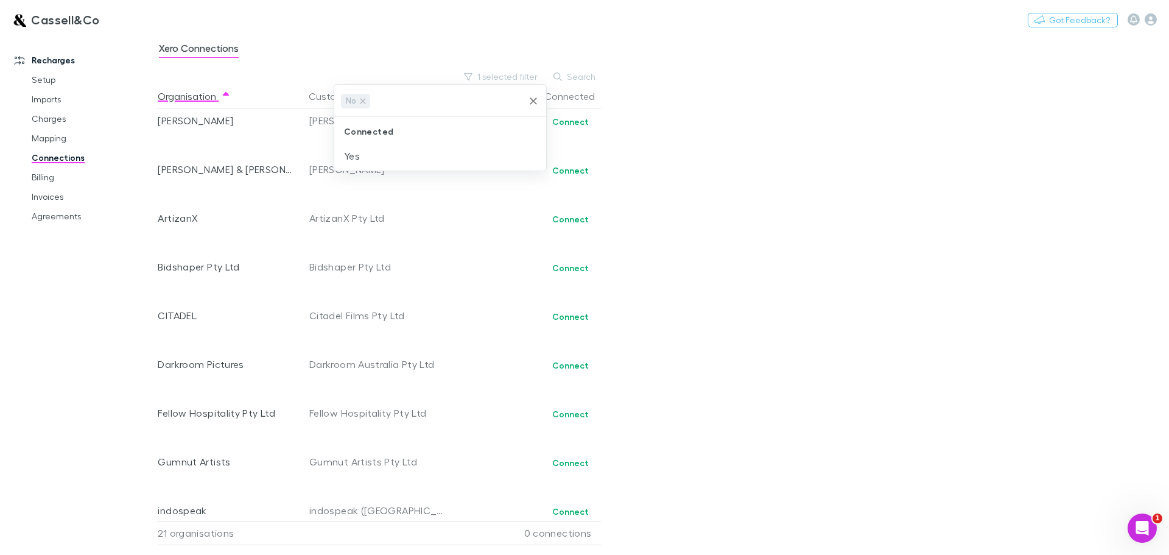
click at [757, 204] on div at bounding box center [584, 277] width 1169 height 555
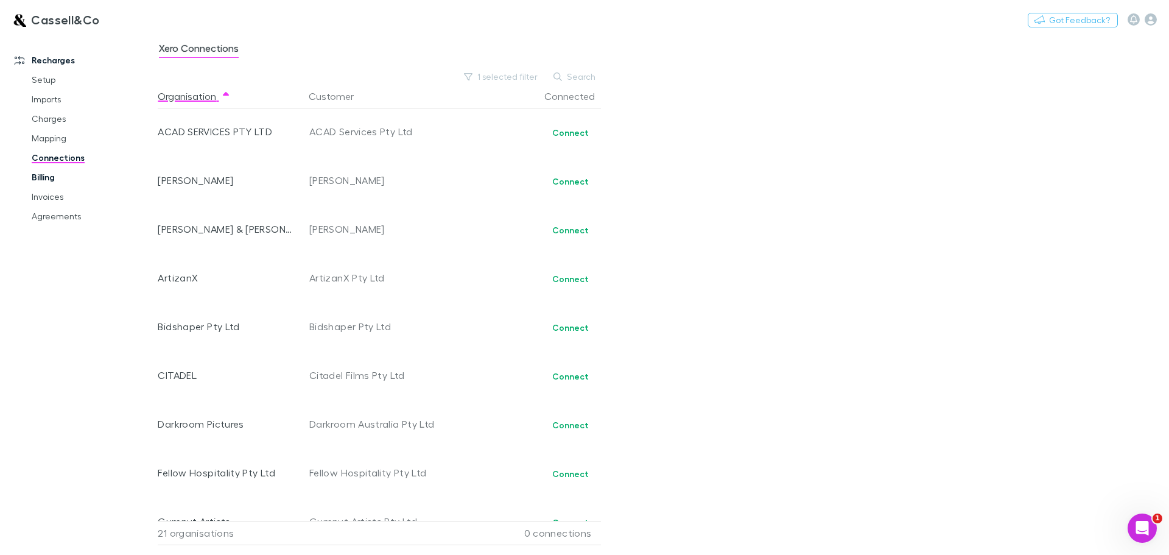
scroll to position [0, 0]
click at [38, 179] on link "Billing" at bounding box center [91, 177] width 145 height 19
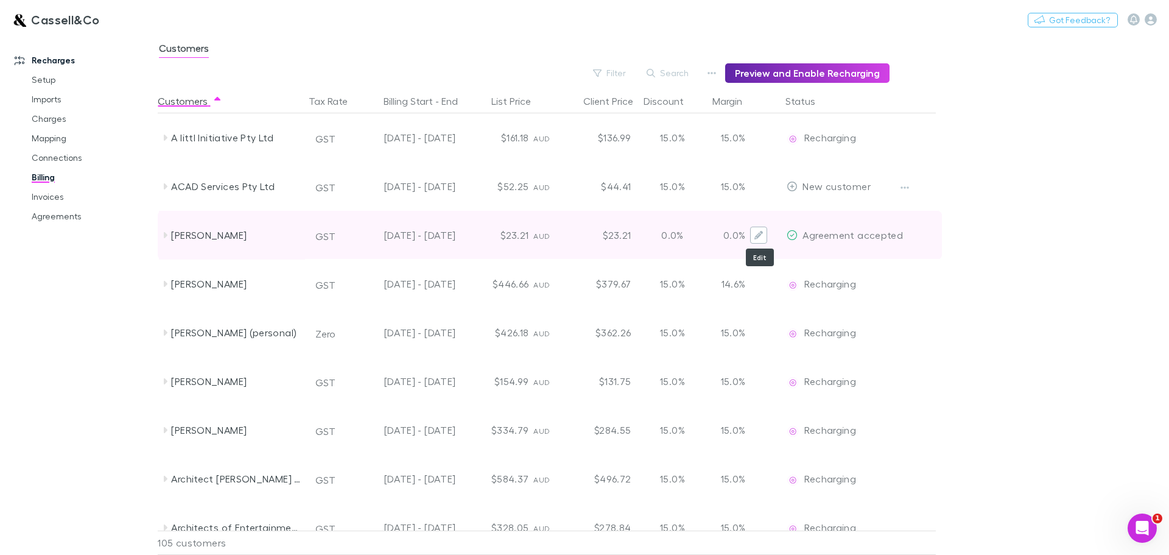
click at [757, 234] on icon "Edit" at bounding box center [759, 235] width 9 height 9
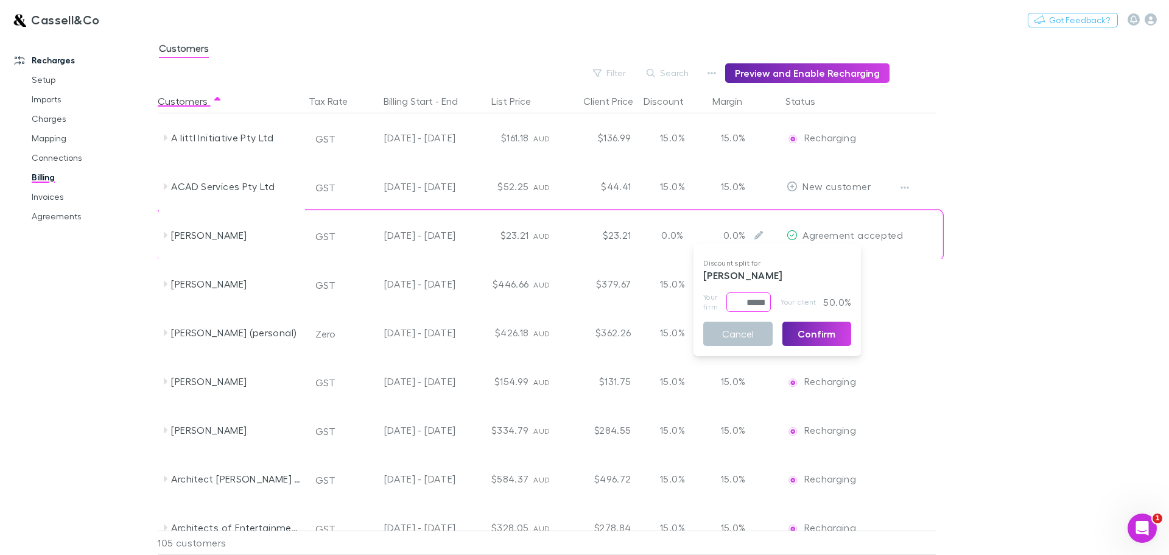
drag, startPoint x: 740, startPoint y: 303, endPoint x: 825, endPoint y: 300, distance: 85.3
click at [824, 300] on div "Your firm ***** ​ Your client 50.0%" at bounding box center [778, 301] width 148 height 19
click at [1081, 102] on div at bounding box center [584, 277] width 1169 height 555
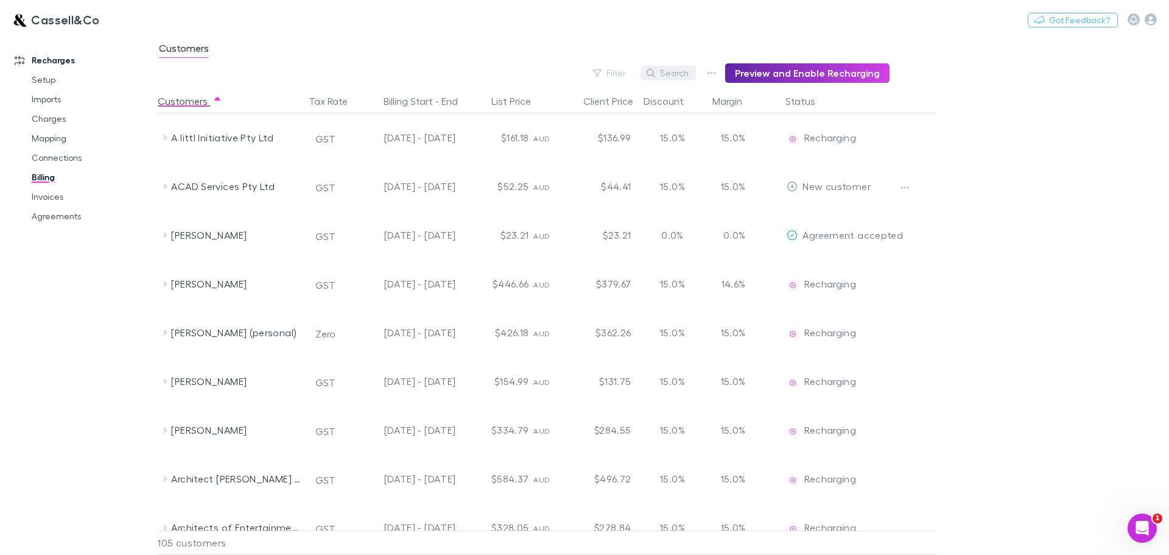
click at [678, 74] on button "Search" at bounding box center [668, 73] width 55 height 15
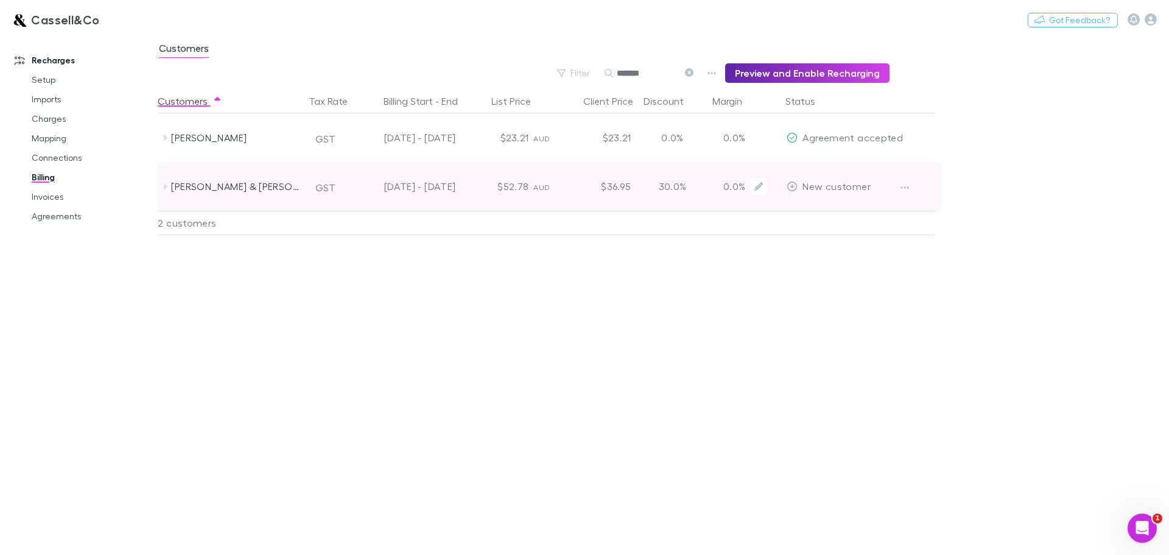
type input "*******"
click at [792, 188] on icon at bounding box center [792, 187] width 11 height 10
click at [912, 183] on button "button" at bounding box center [905, 187] width 17 height 17
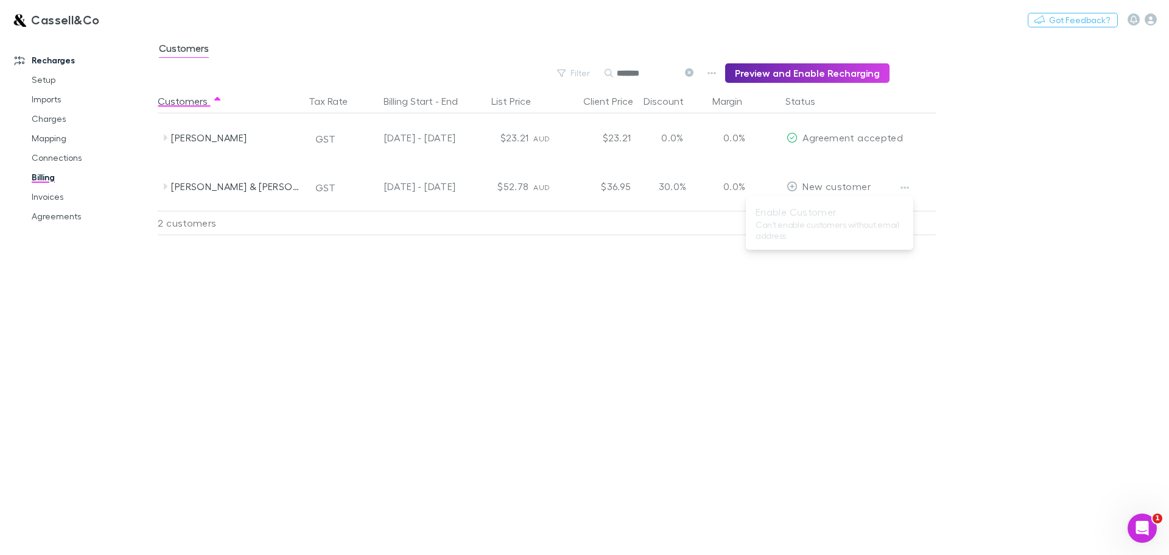
click at [907, 185] on div at bounding box center [584, 277] width 1169 height 555
click at [907, 185] on icon "button" at bounding box center [905, 188] width 9 height 10
click at [1015, 148] on div at bounding box center [584, 277] width 1169 height 555
click at [42, 97] on link "Imports" at bounding box center [91, 99] width 145 height 19
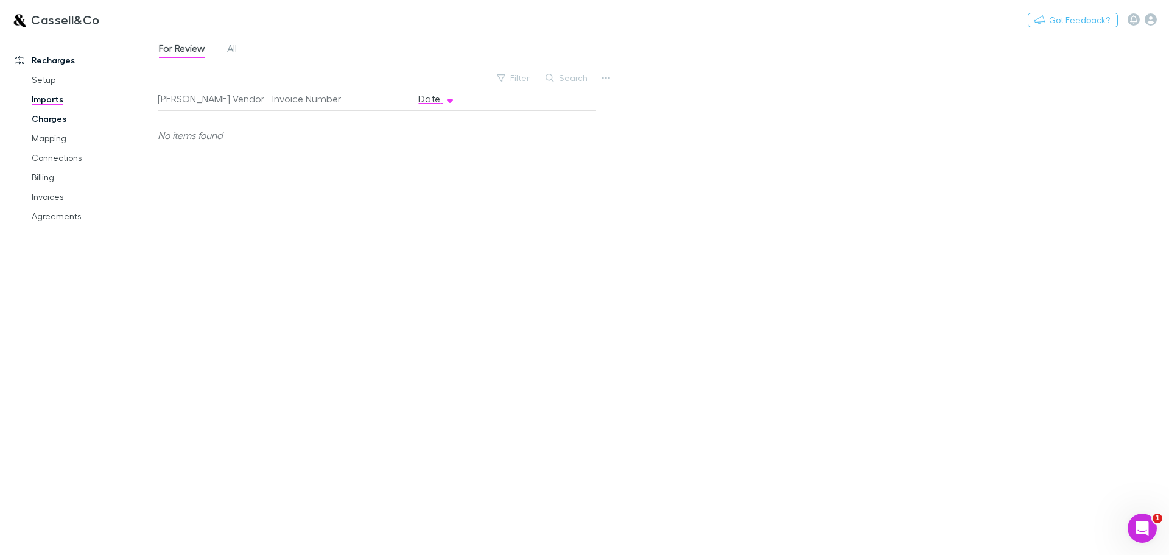
click at [48, 117] on link "Charges" at bounding box center [91, 118] width 145 height 19
